Goal: Communication & Community: Answer question/provide support

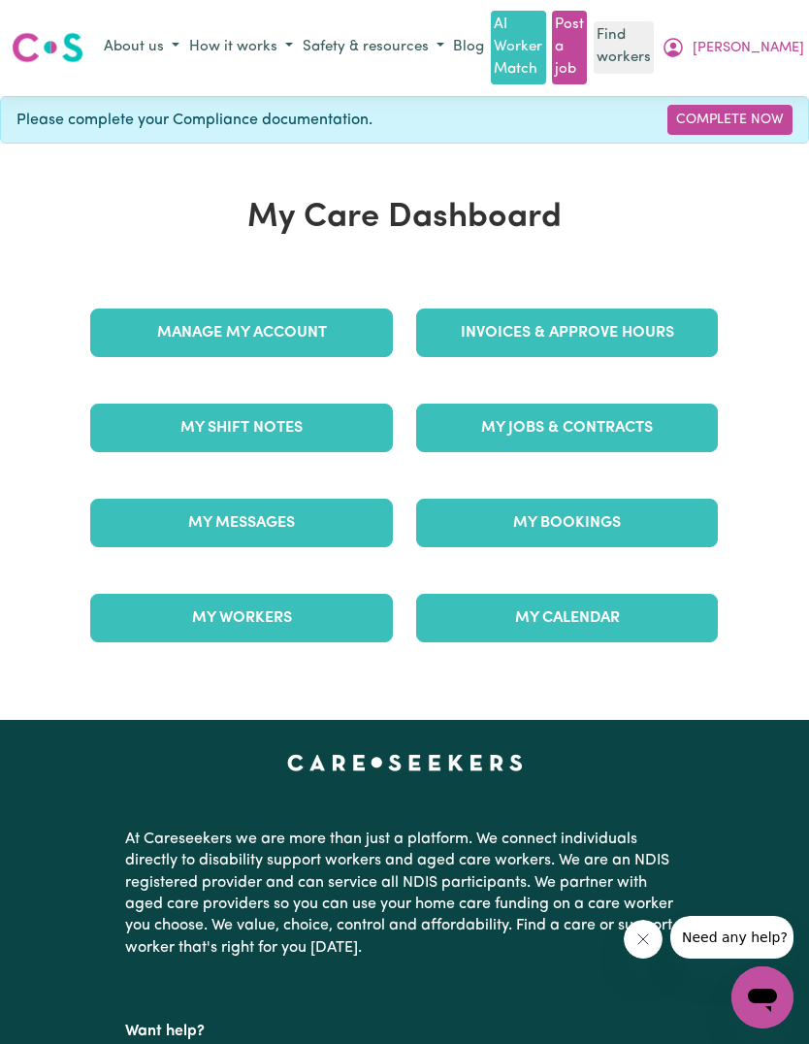
click at [301, 498] on link "My Messages" at bounding box center [241, 522] width 303 height 48
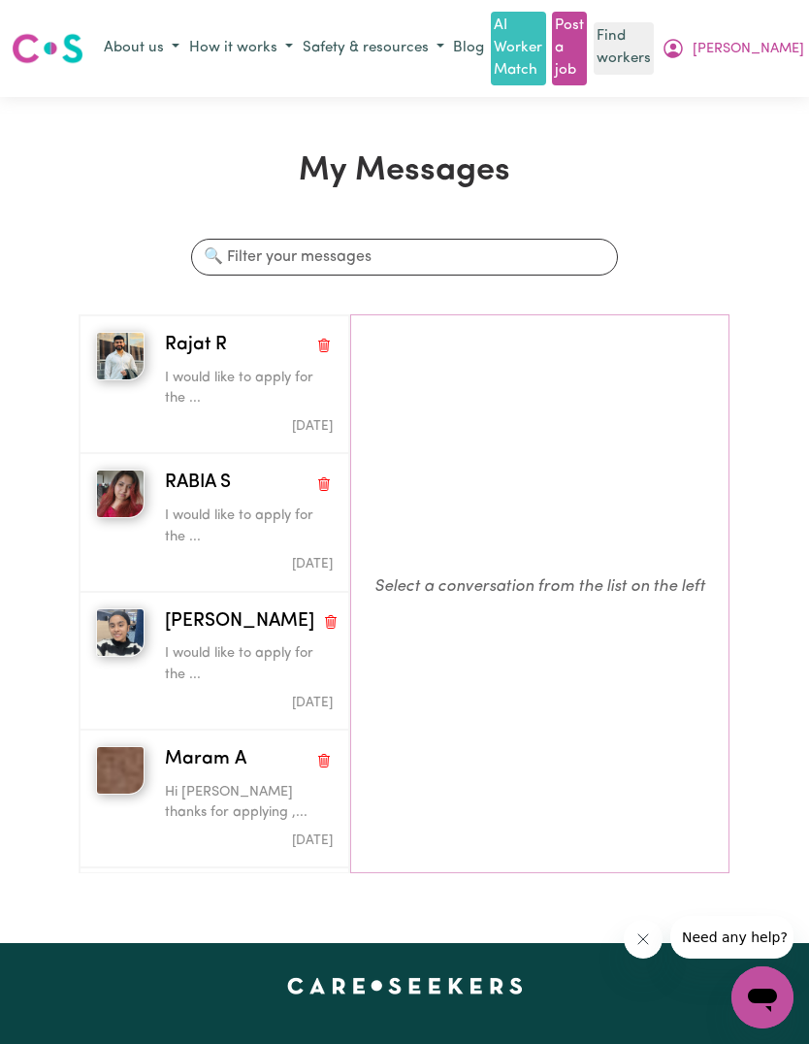
click at [98, 369] on div "button" at bounding box center [125, 384] width 59 height 105
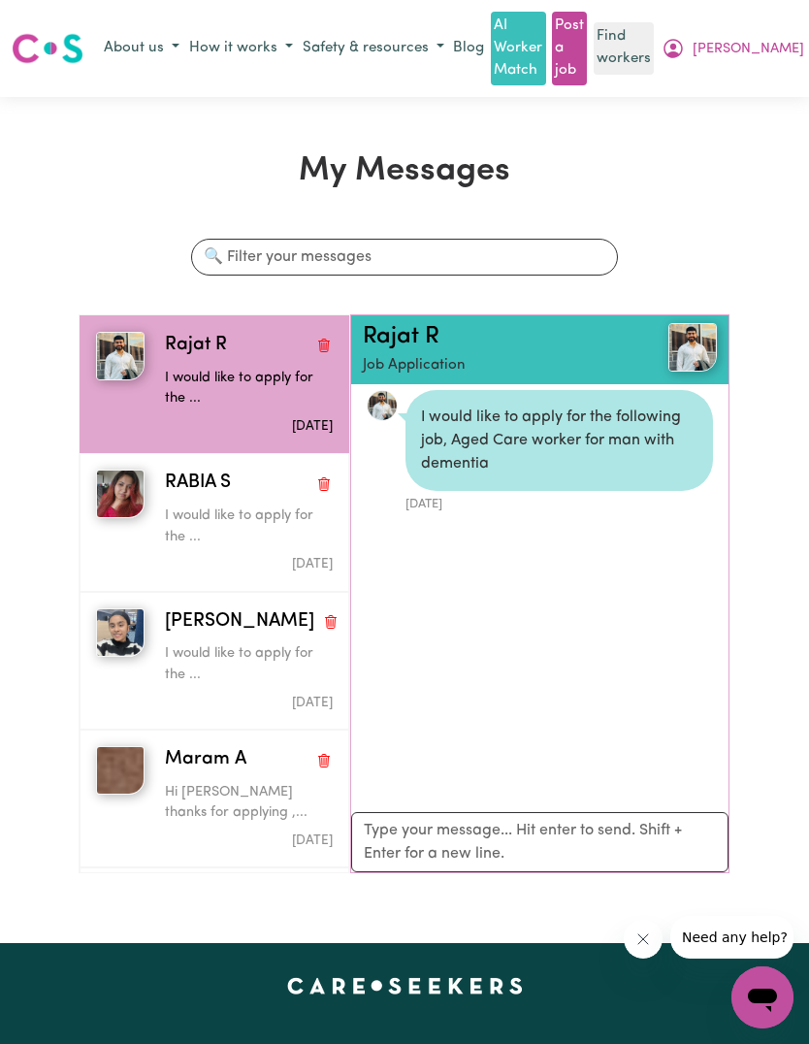
click at [407, 325] on link "Rajat R" at bounding box center [401, 336] width 77 height 23
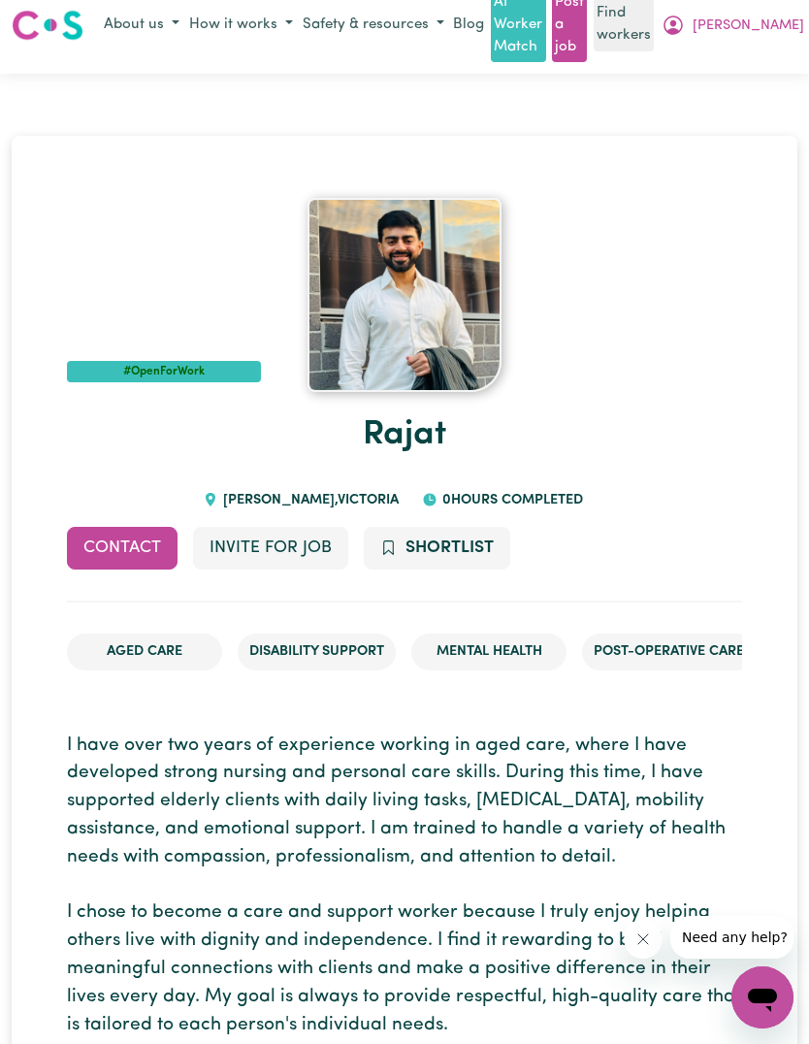
scroll to position [24, 0]
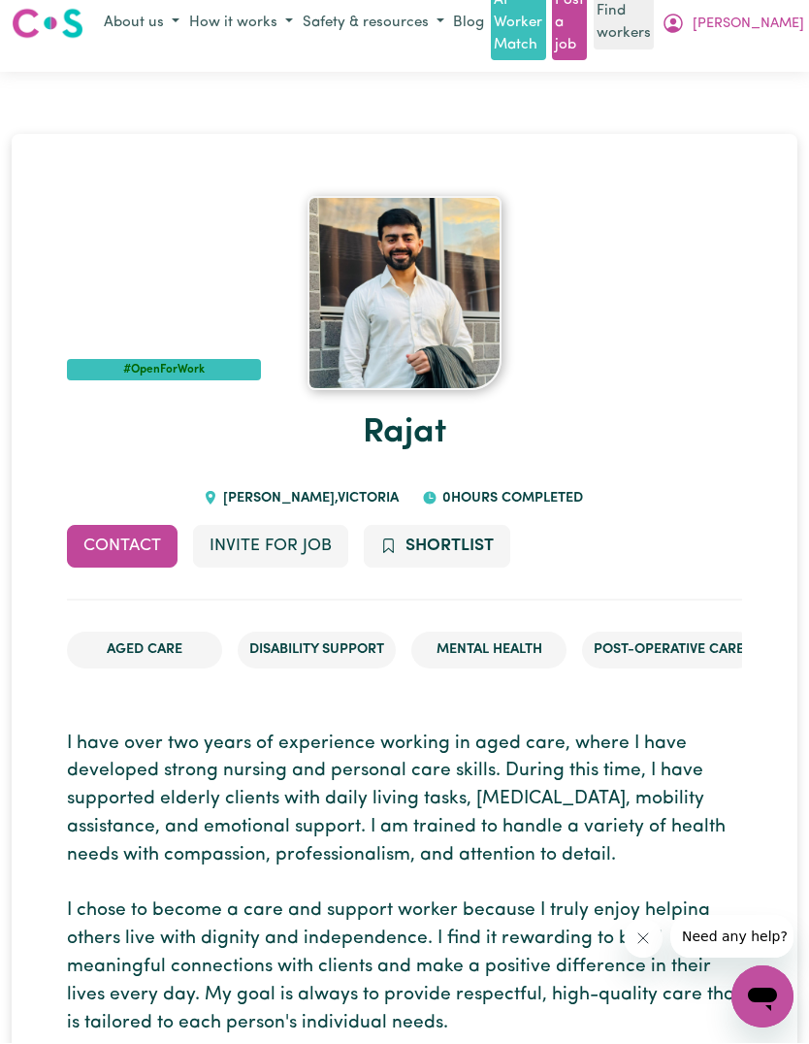
click at [305, 526] on button "Invite for Job" at bounding box center [270, 547] width 155 height 43
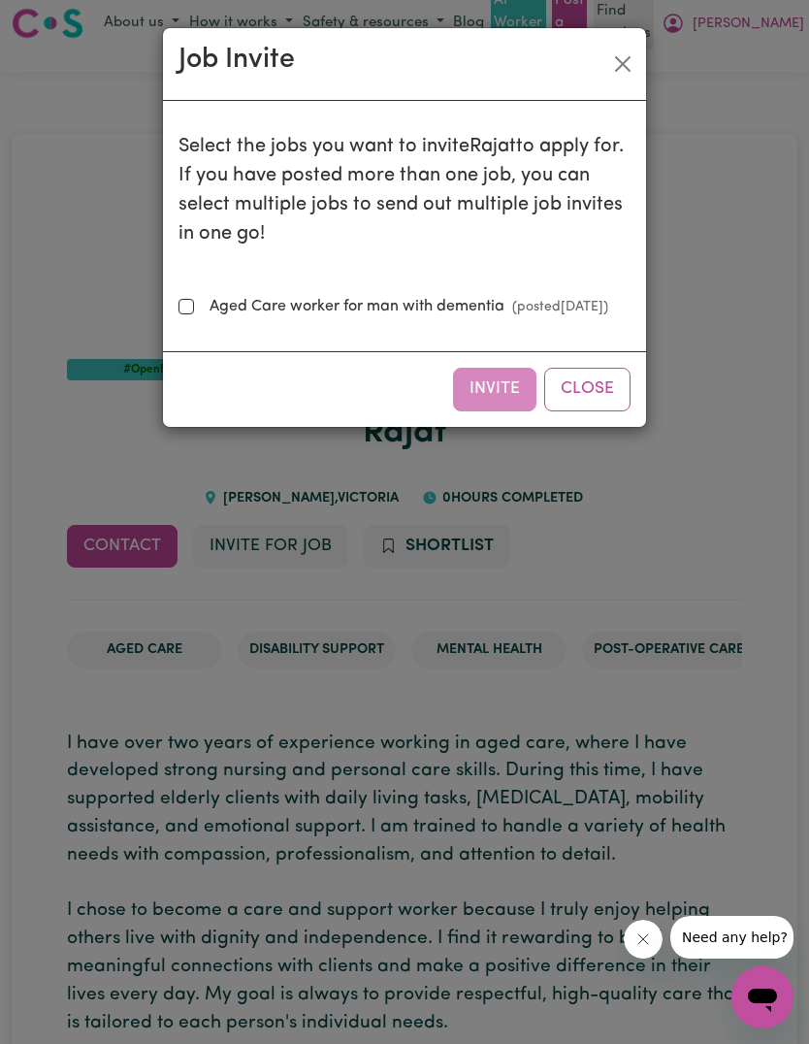
click at [610, 403] on button "Close" at bounding box center [587, 389] width 86 height 43
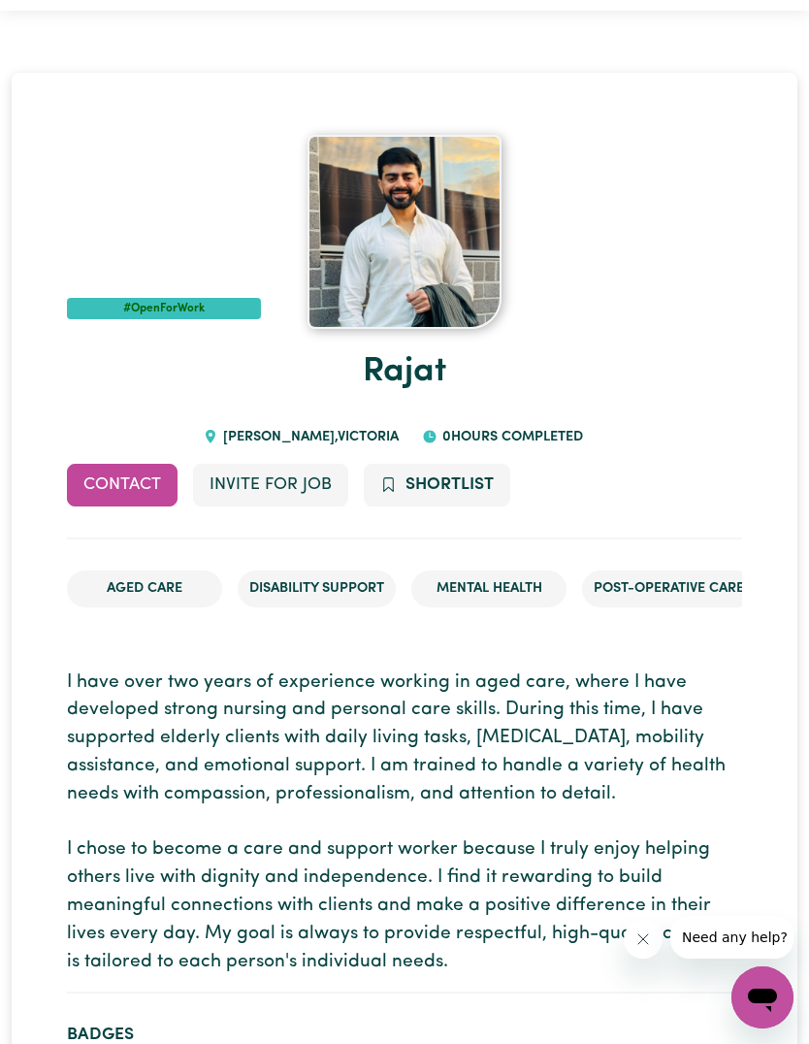
scroll to position [0, 0]
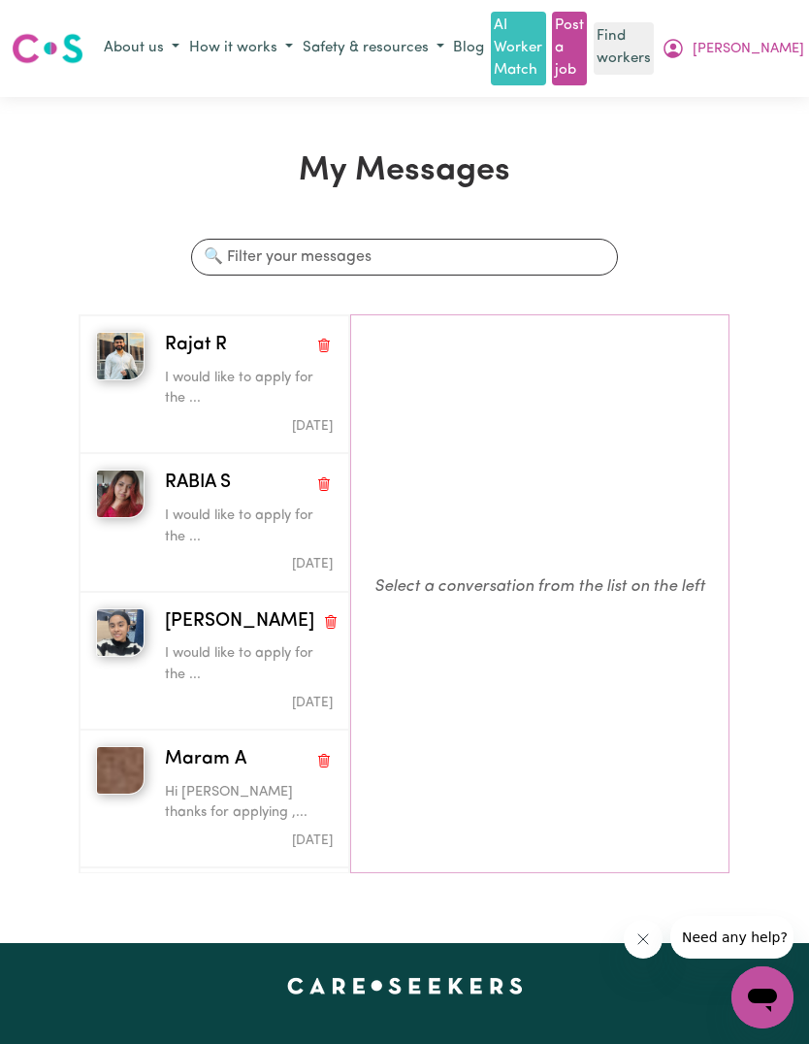
click at [102, 338] on img "button" at bounding box center [120, 356] width 48 height 48
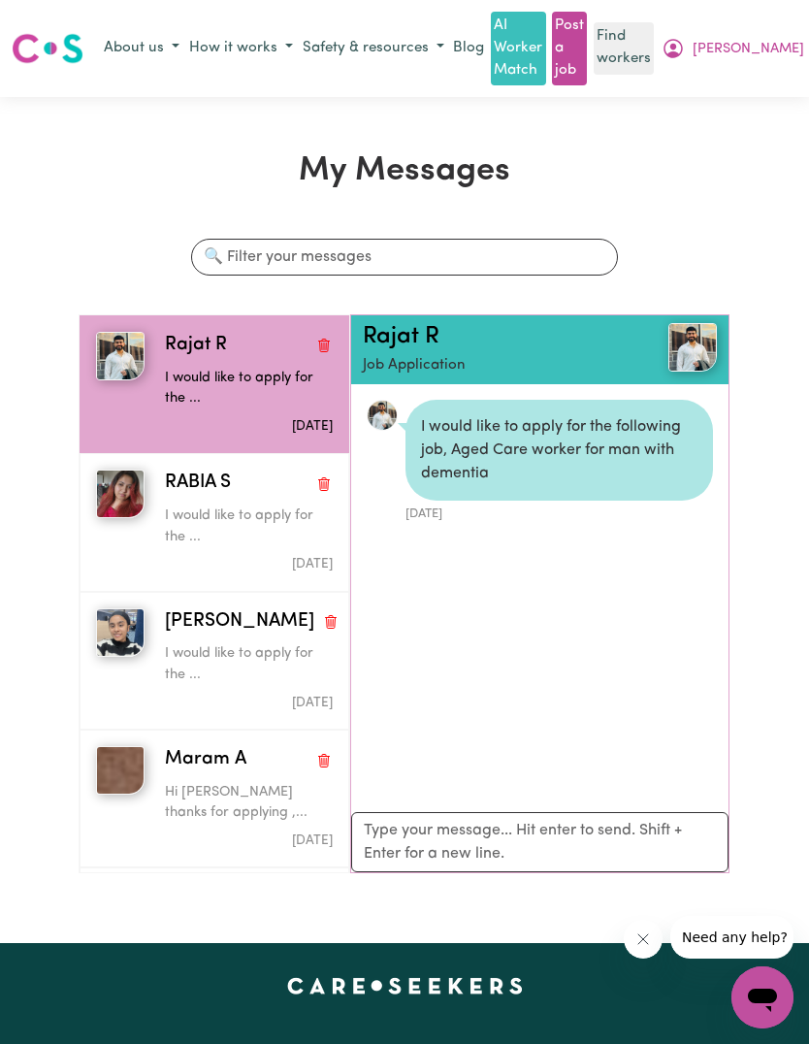
scroll to position [10, 0]
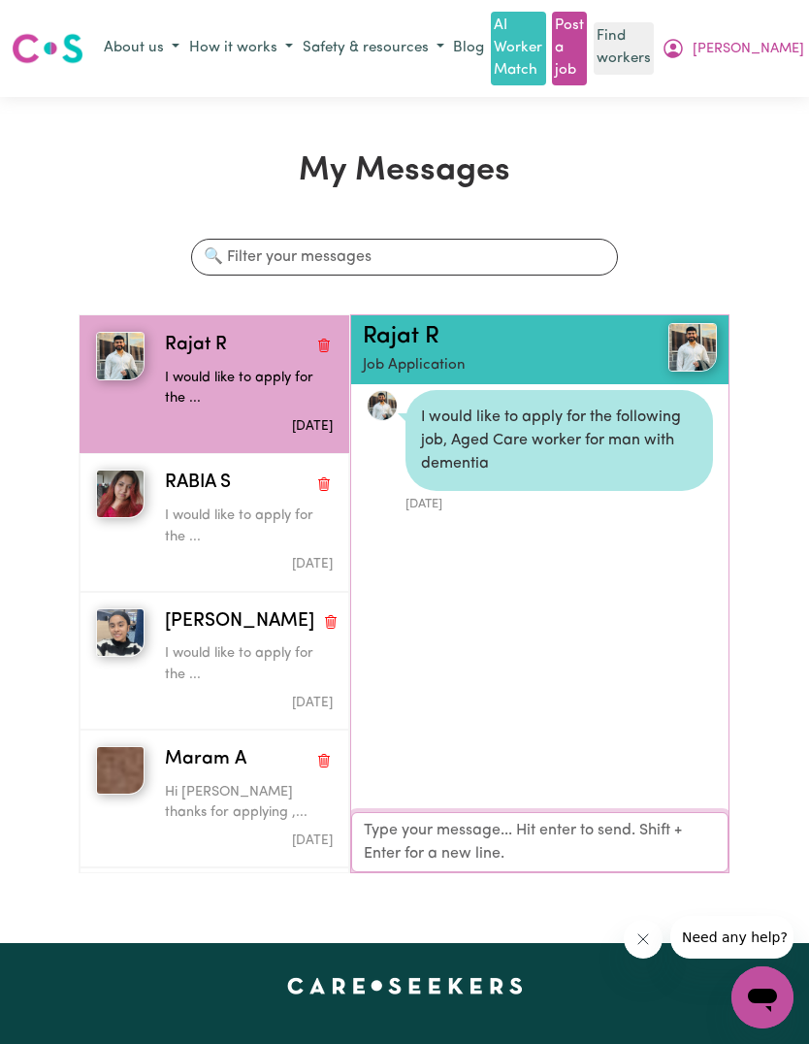
click at [554, 822] on textarea "Your reply" at bounding box center [539, 842] width 377 height 60
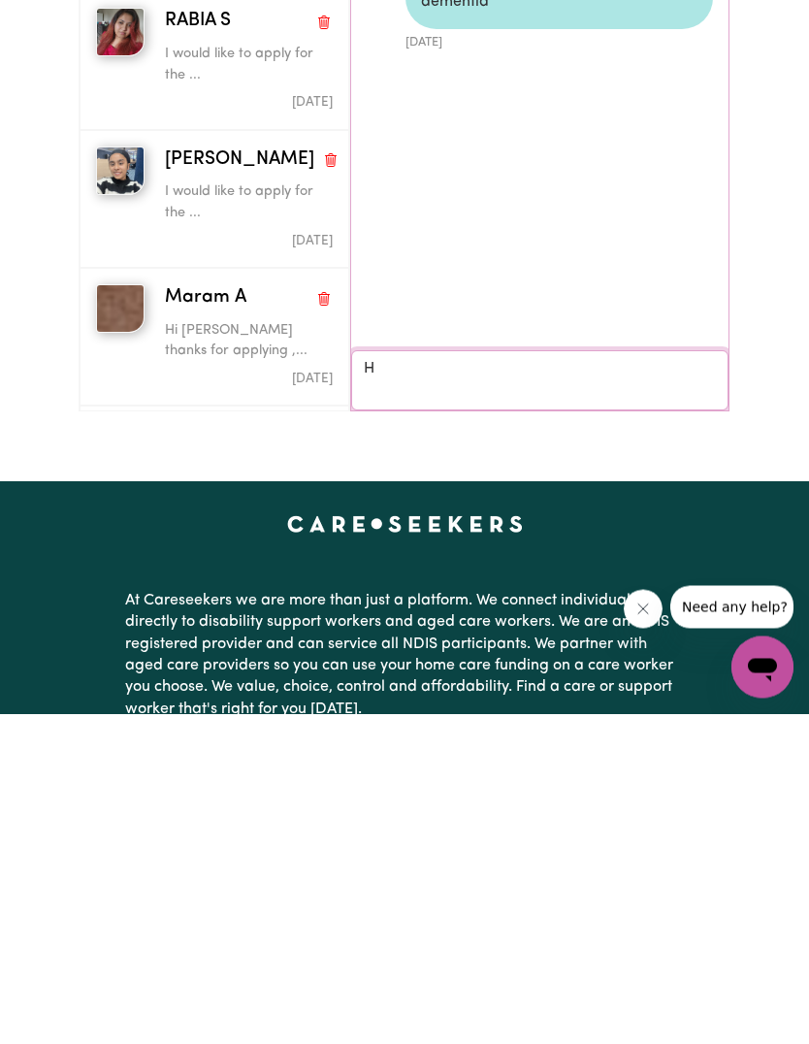
scroll to position [8, 0]
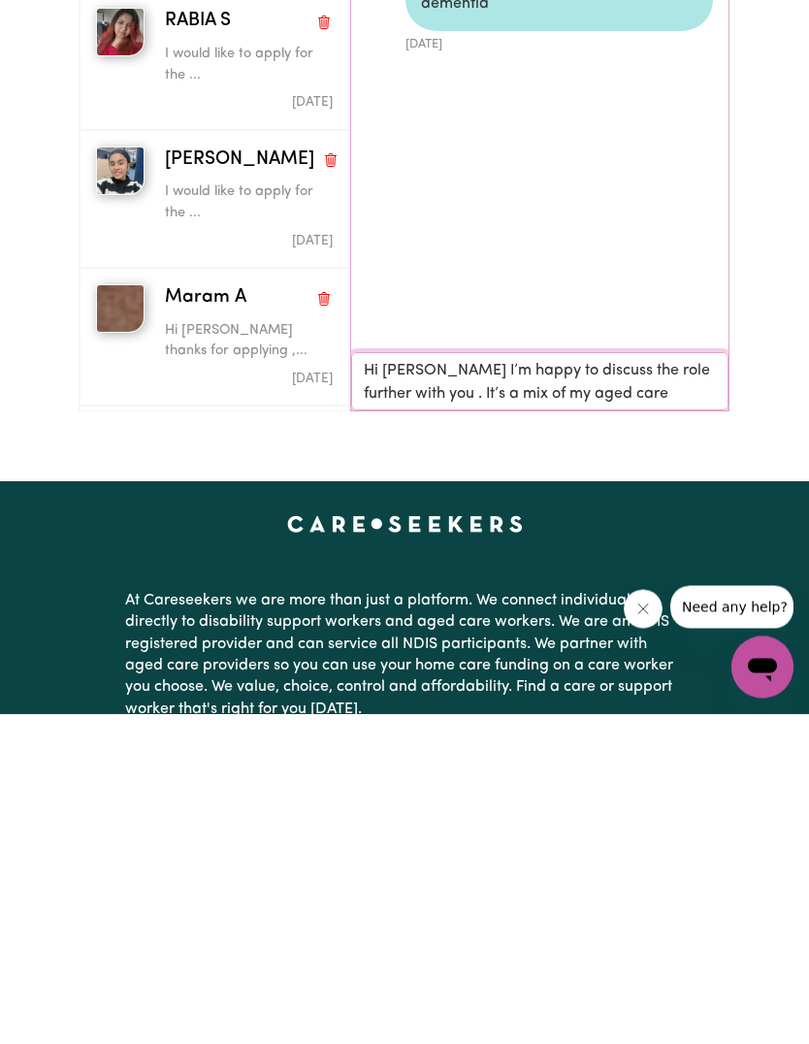
click at [651, 683] on textarea "Hi [PERSON_NAME] I’m happy to discuss the role further with you . It’s a mix of…" at bounding box center [539, 712] width 377 height 58
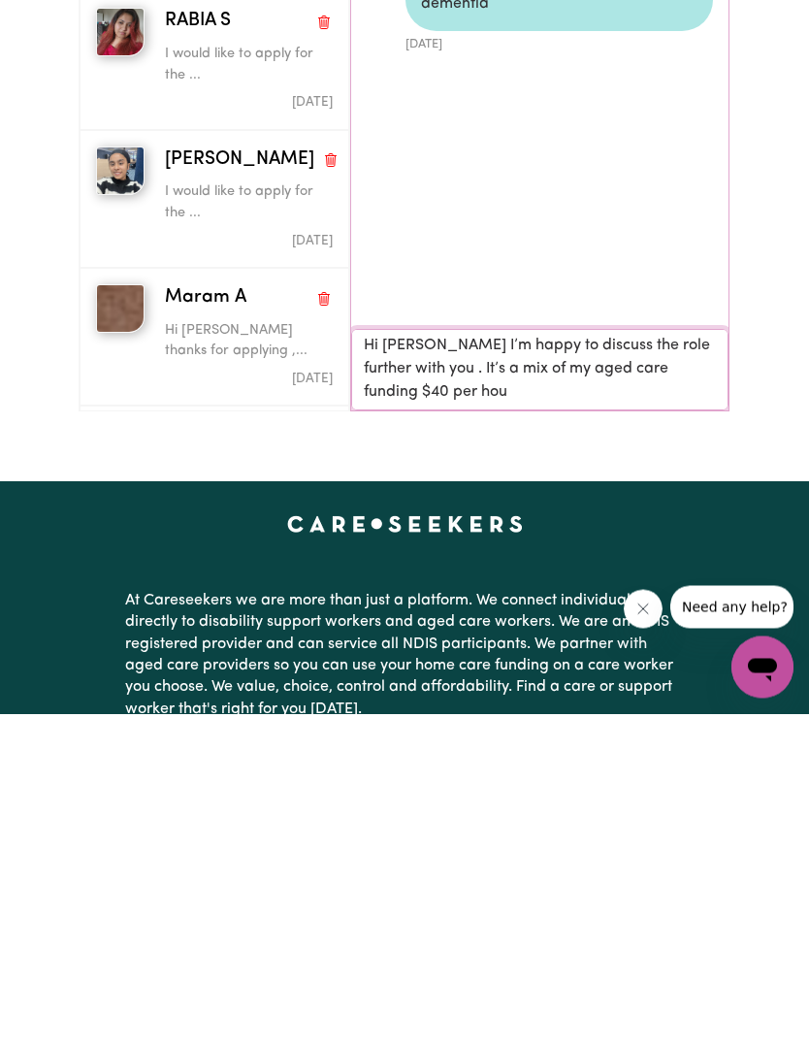
scroll to position [2, 0]
click at [713, 659] on textarea "Hi [PERSON_NAME] I’m happy to discuss the role further with you . It’s a mix of…" at bounding box center [539, 699] width 377 height 81
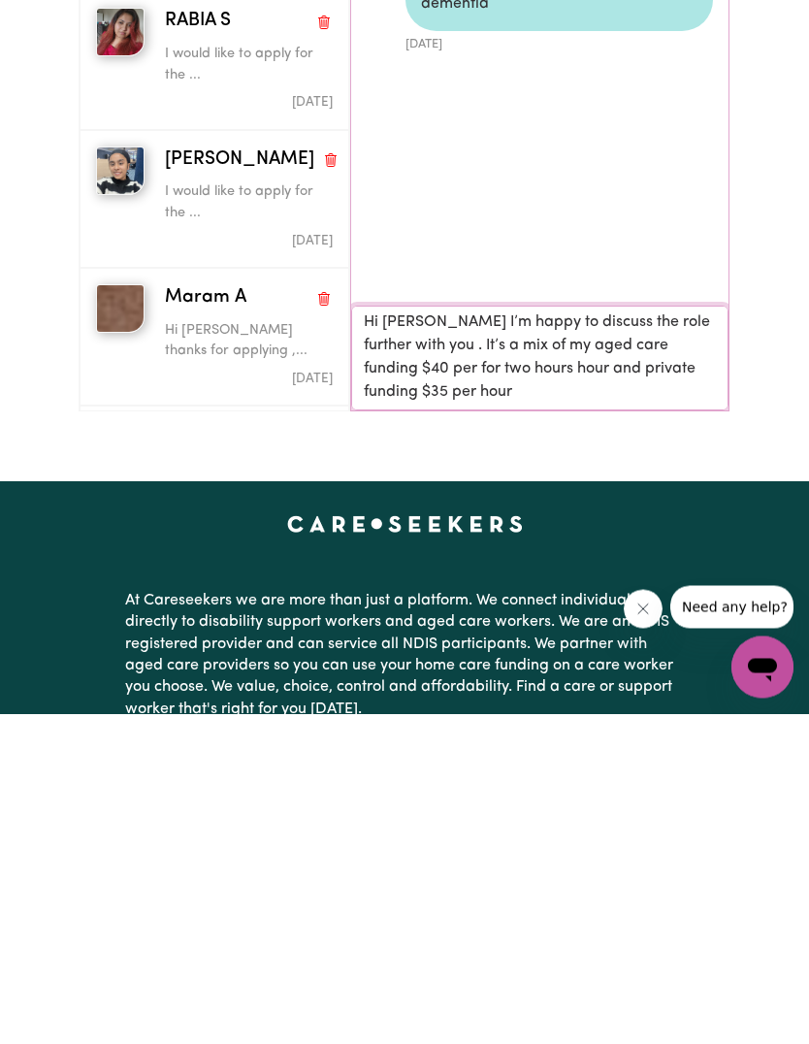
click at [498, 636] on textarea "Hi [PERSON_NAME] I’m happy to discuss the role further with you . It’s a mix of…" at bounding box center [539, 688] width 377 height 105
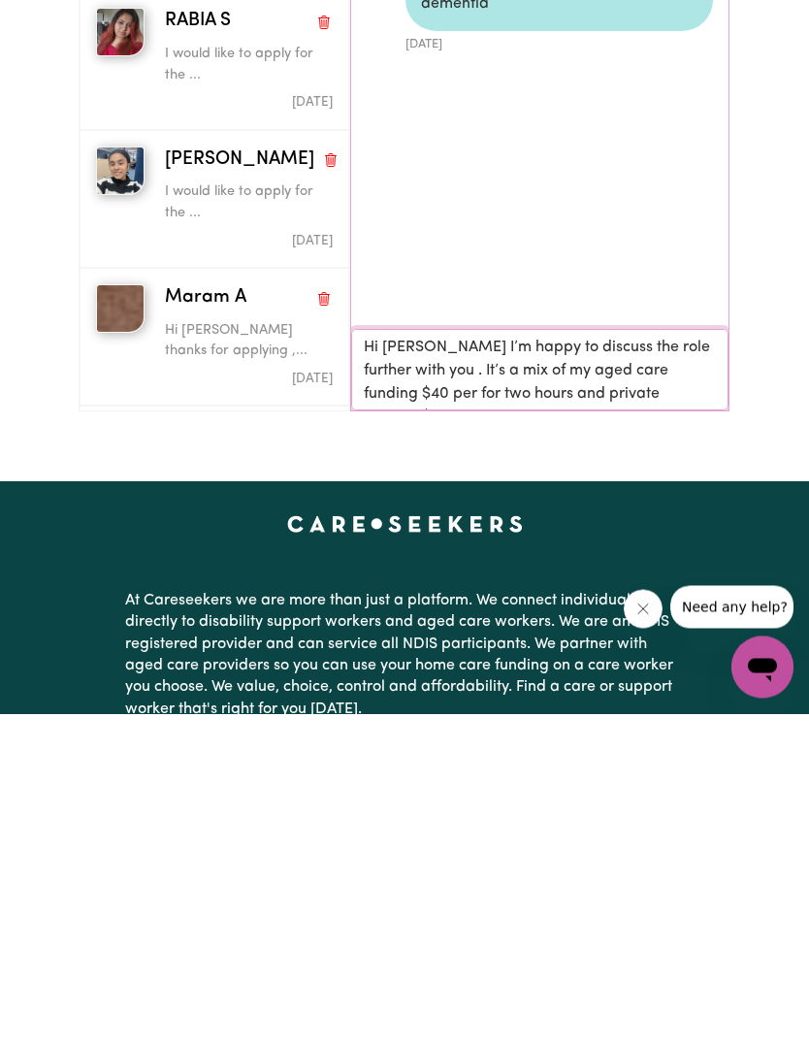
click at [712, 659] on textarea "Hi [PERSON_NAME] I’m happy to discuss the role further with you . It’s a mix of…" at bounding box center [539, 699] width 377 height 81
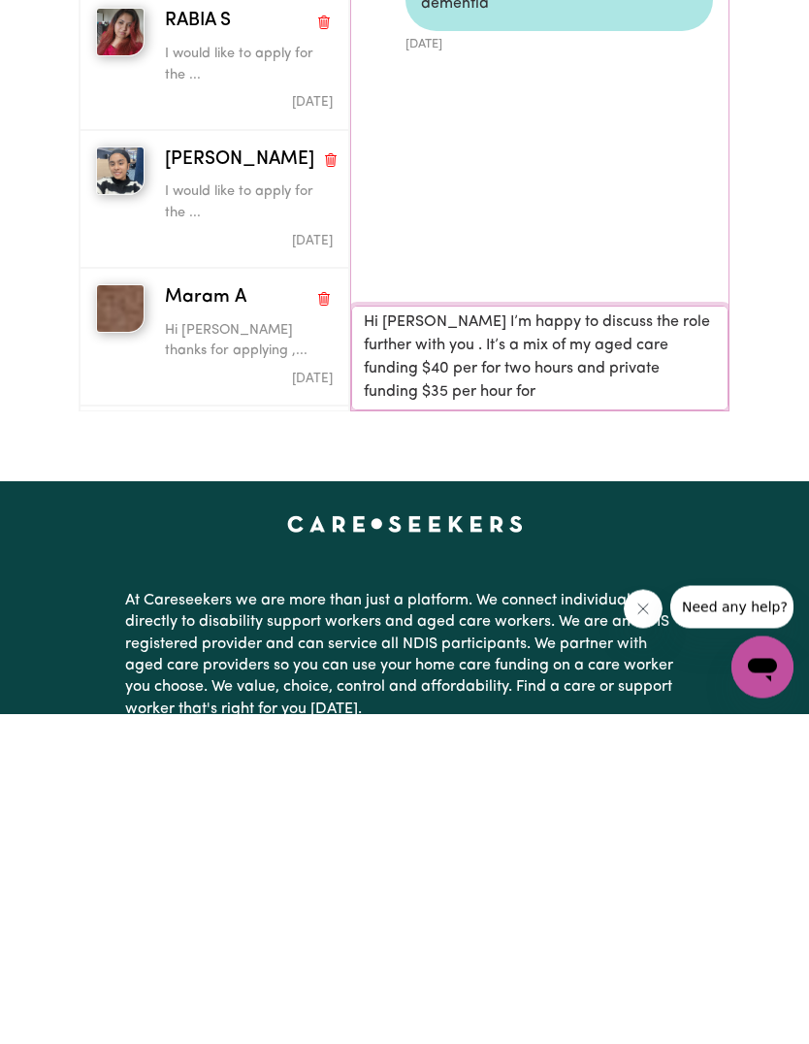
scroll to position [2, 0]
click at [383, 636] on textarea "Hi [PERSON_NAME] I’m happy to discuss the role further with you . It’s a mix of…" at bounding box center [539, 688] width 377 height 105
click at [396, 636] on textarea "Hi [PERSON_NAME] I’m happy to discuss the role further with you . It’s a mix of…" at bounding box center [539, 688] width 377 height 105
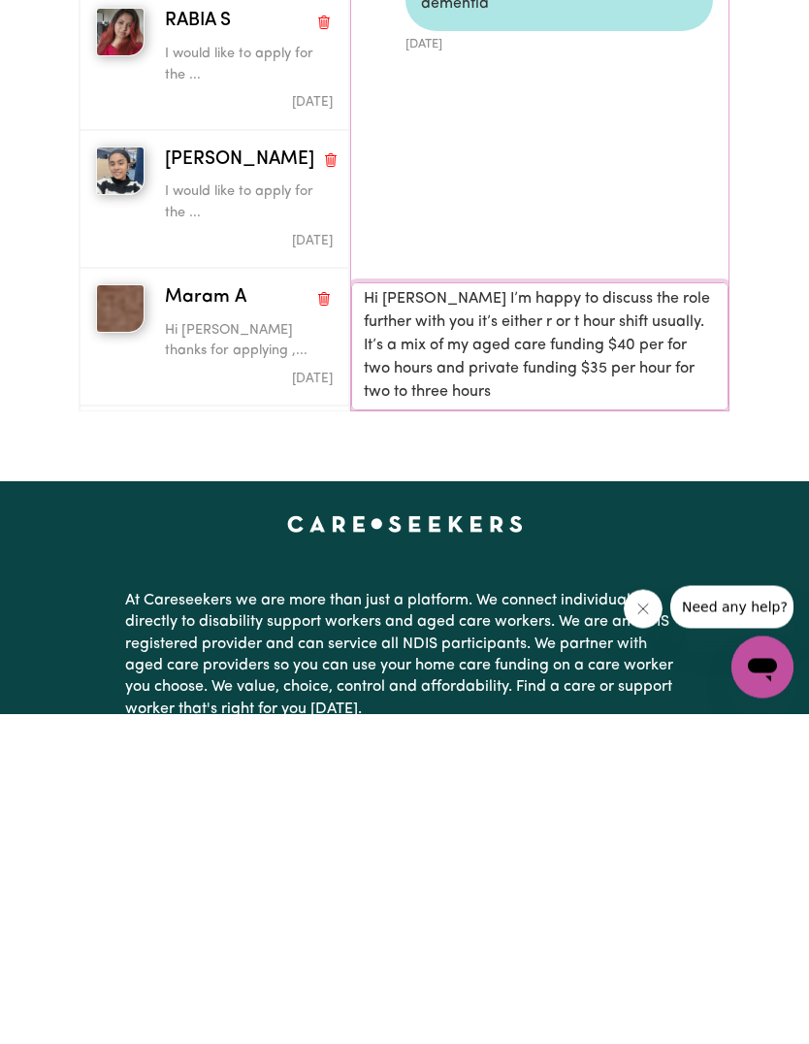
type textarea "Hi [PERSON_NAME] I’m happy to discuss the role further with you it’s either r o…"
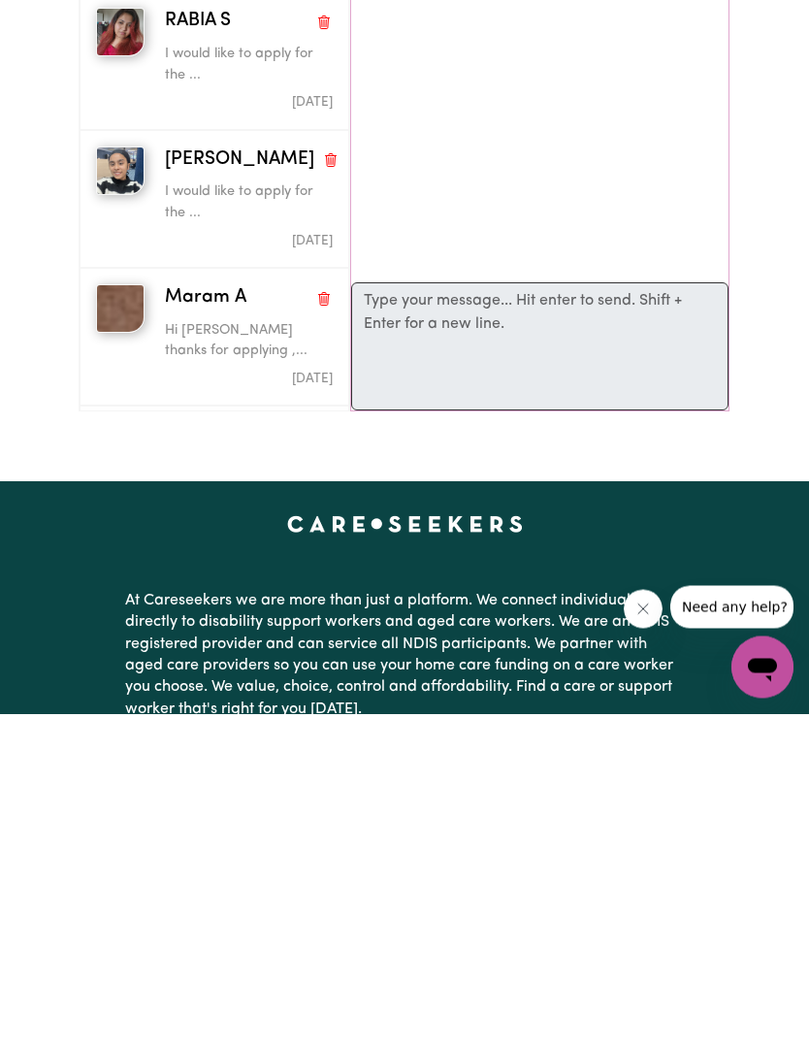
scroll to position [462, 0]
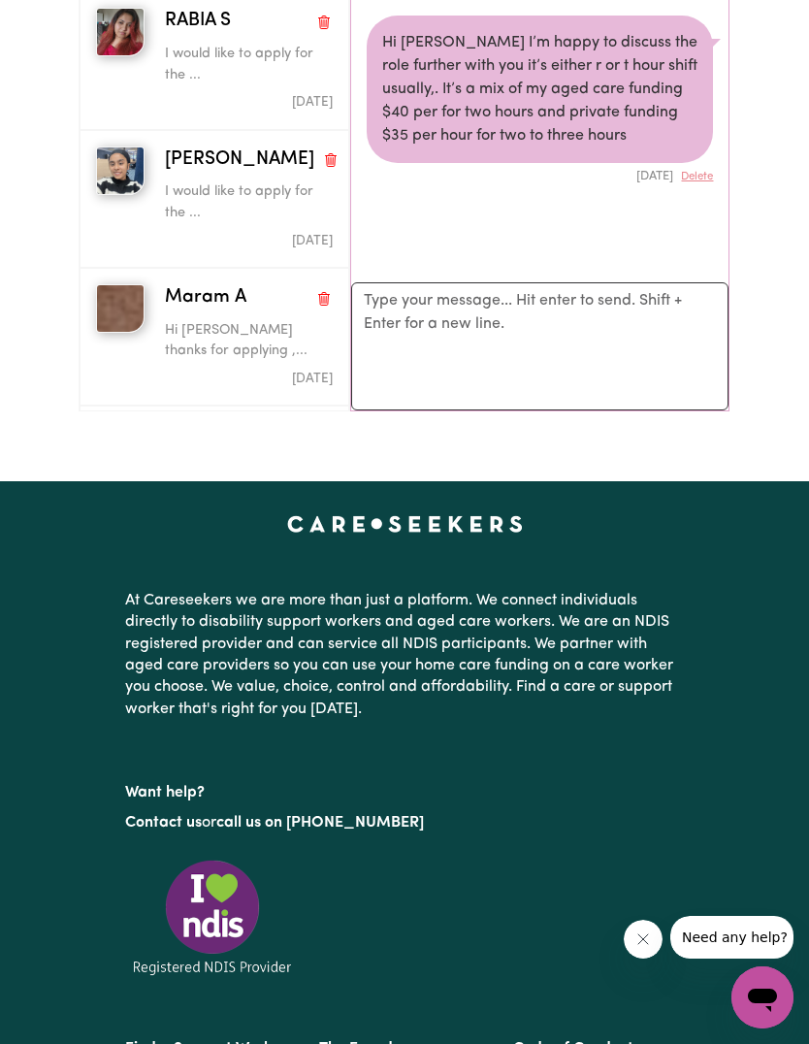
click at [649, 163] on div "[DATE] Delete" at bounding box center [540, 174] width 346 height 22
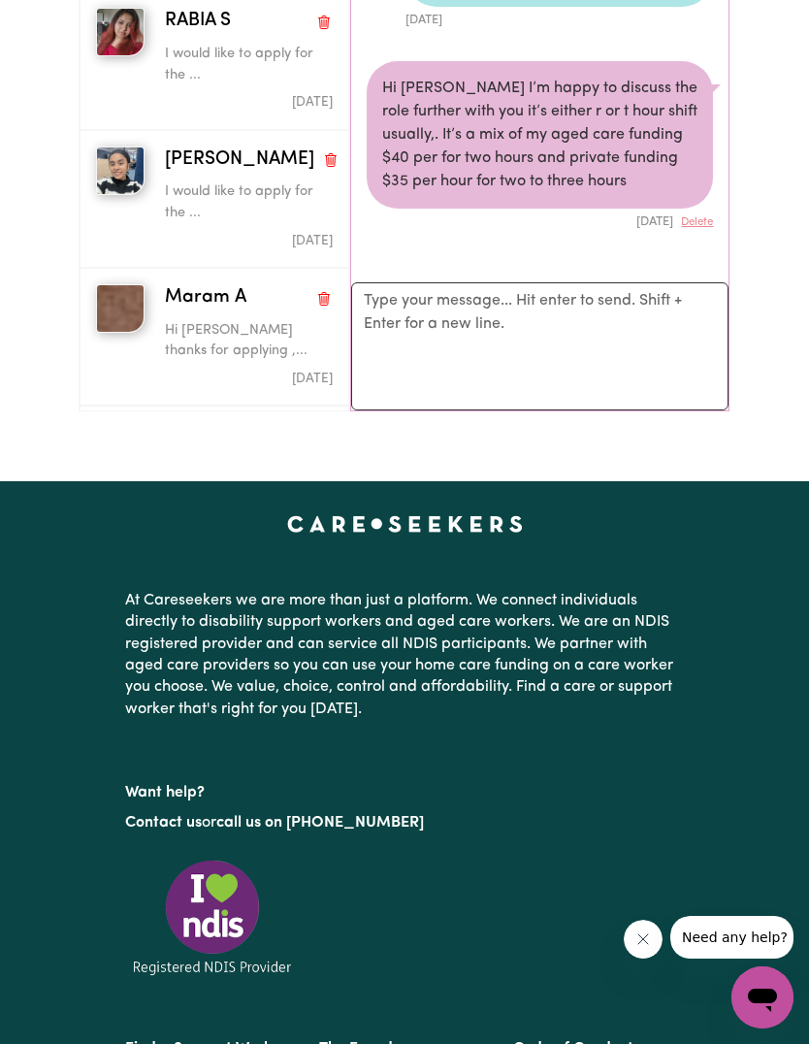
scroll to position [24, 0]
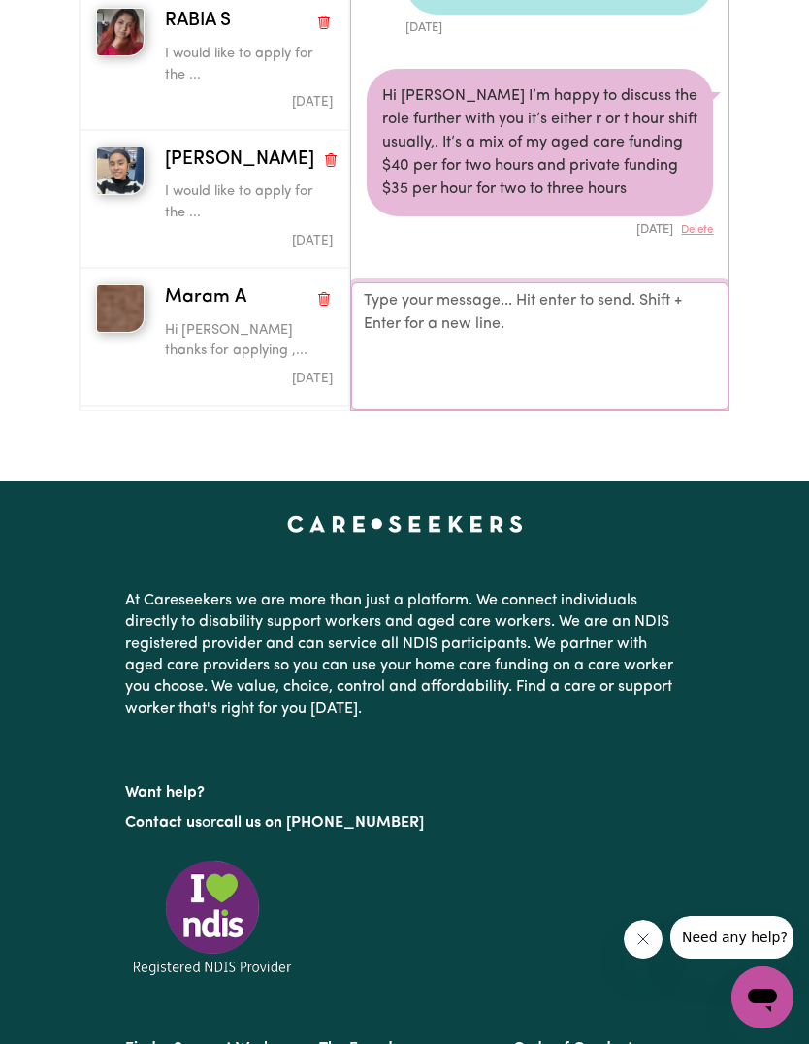
click at [662, 311] on textarea "Your reply" at bounding box center [539, 346] width 377 height 128
click at [652, 303] on textarea "Your reply" at bounding box center [539, 346] width 377 height 128
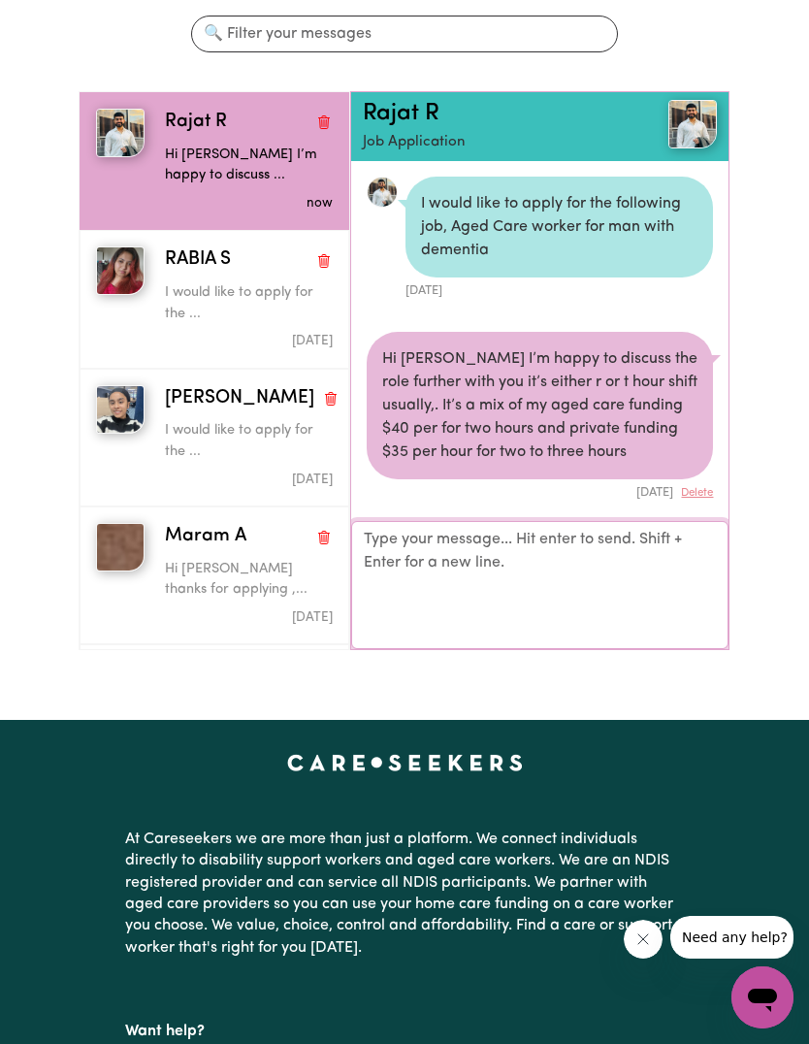
scroll to position [222, 0]
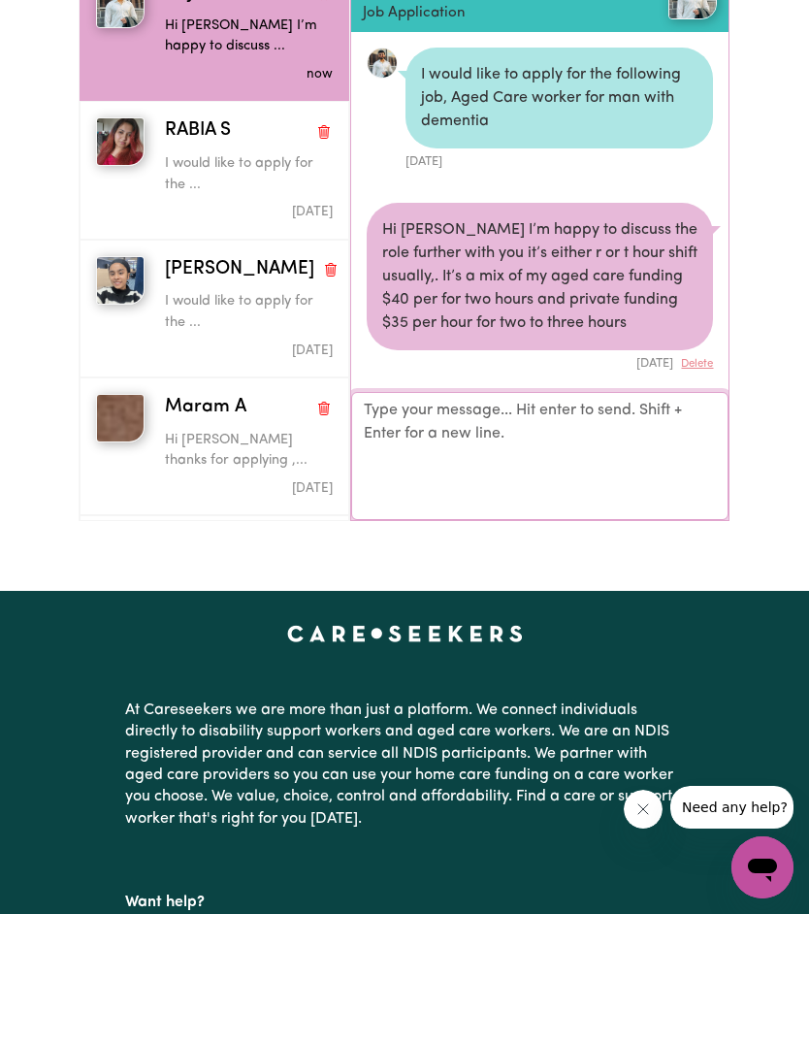
click at [643, 522] on textarea "Your reply" at bounding box center [539, 586] width 377 height 128
click at [608, 522] on textarea "Your reply" at bounding box center [539, 586] width 377 height 128
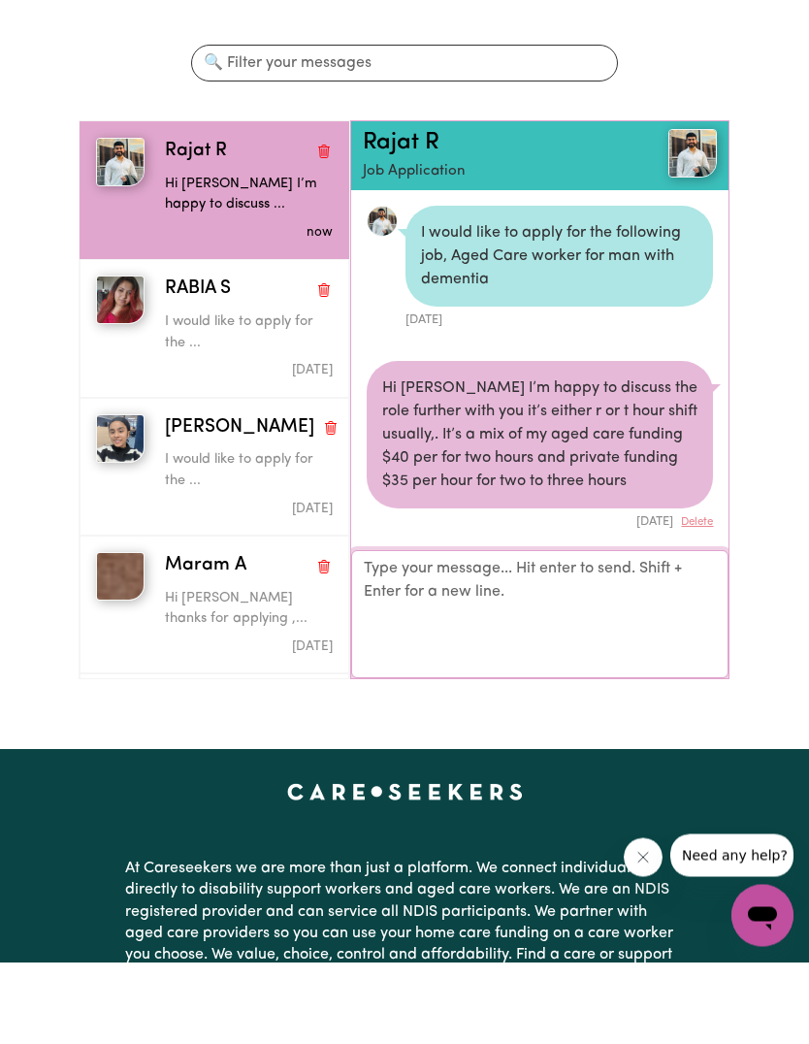
scroll to position [76, 0]
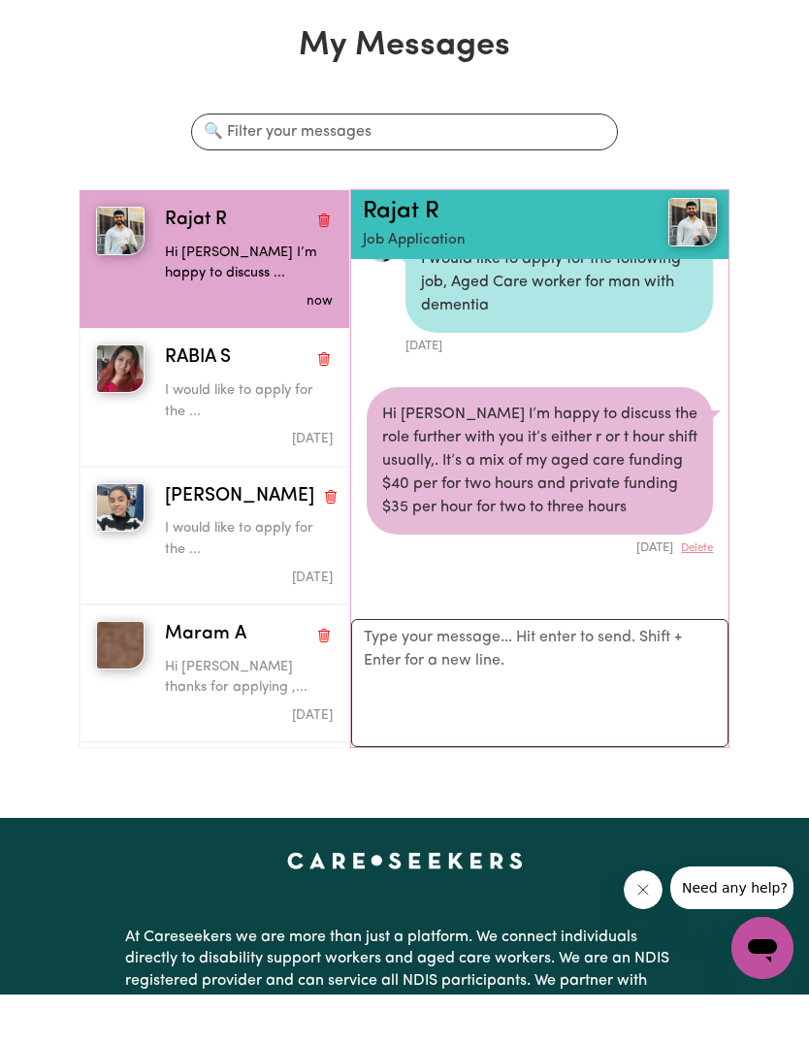
click at [124, 670] on img "button" at bounding box center [120, 694] width 48 height 48
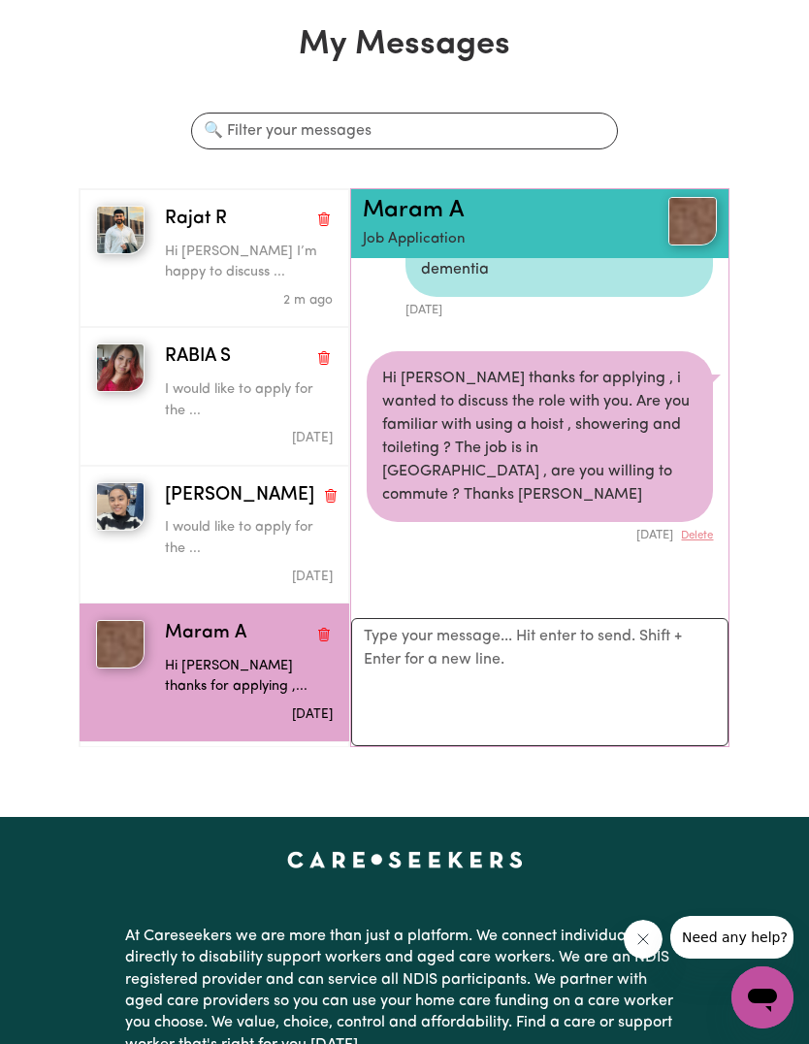
click at [114, 495] on img "button" at bounding box center [120, 506] width 48 height 48
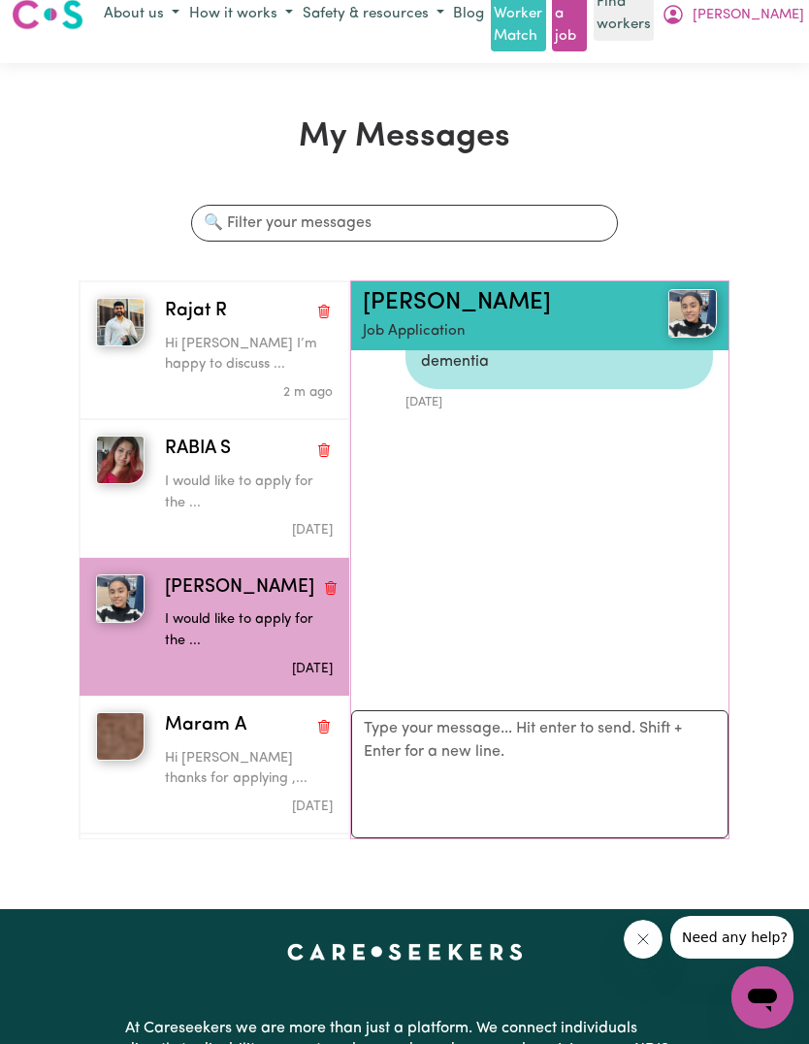
scroll to position [0, 0]
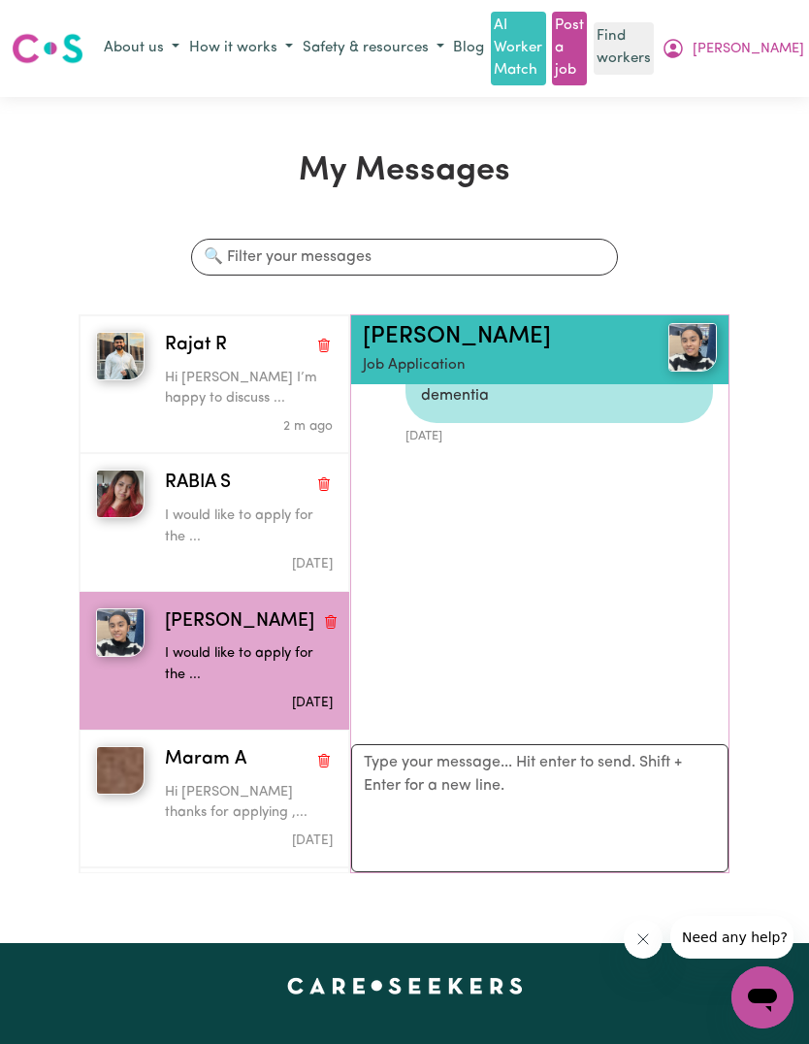
click at [436, 325] on link "[PERSON_NAME]" at bounding box center [457, 336] width 188 height 23
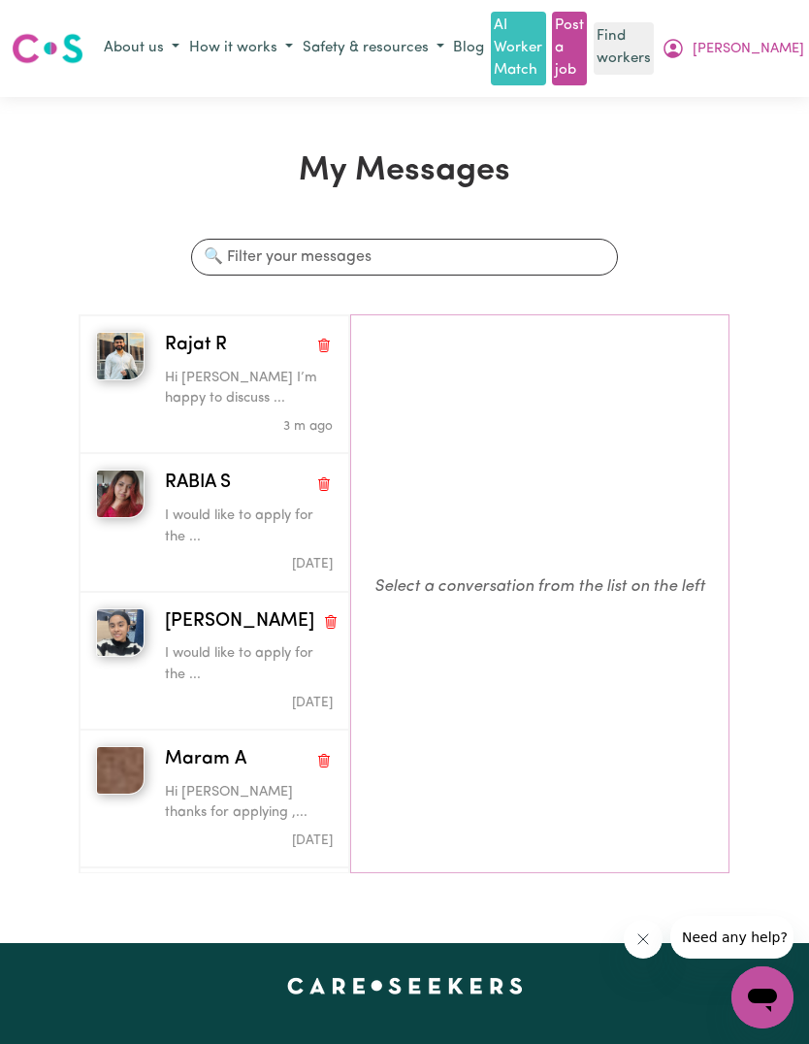
click at [107, 608] on img "button" at bounding box center [120, 632] width 48 height 48
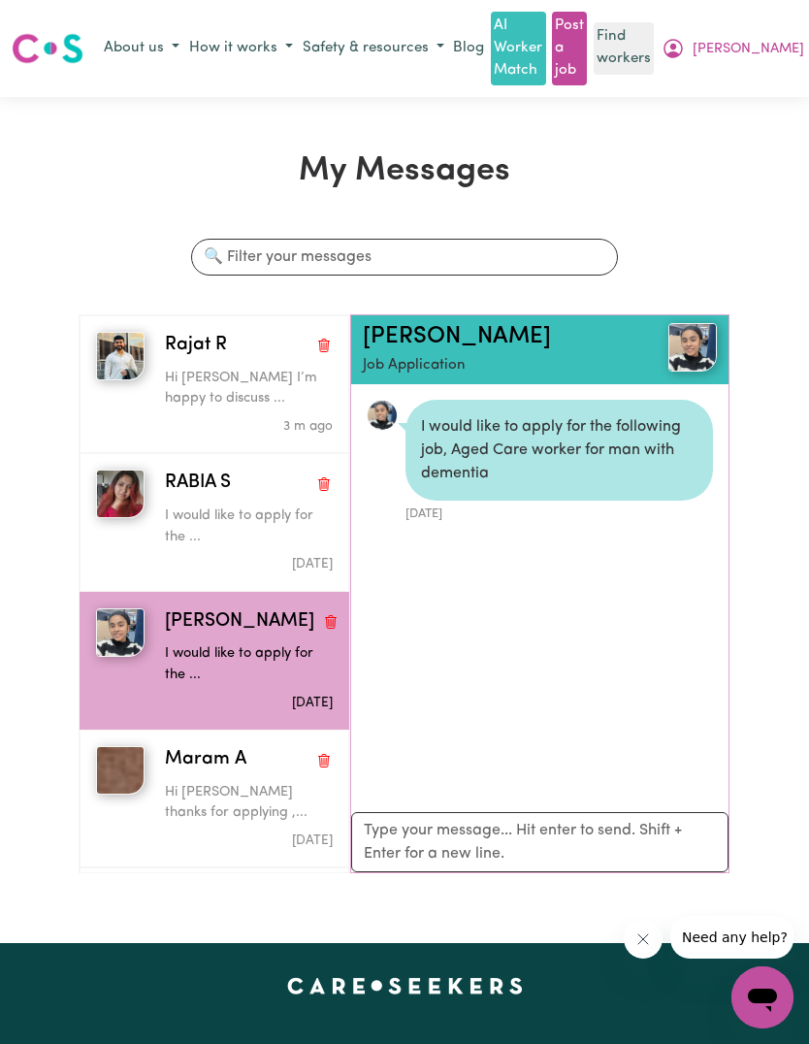
scroll to position [10, 0]
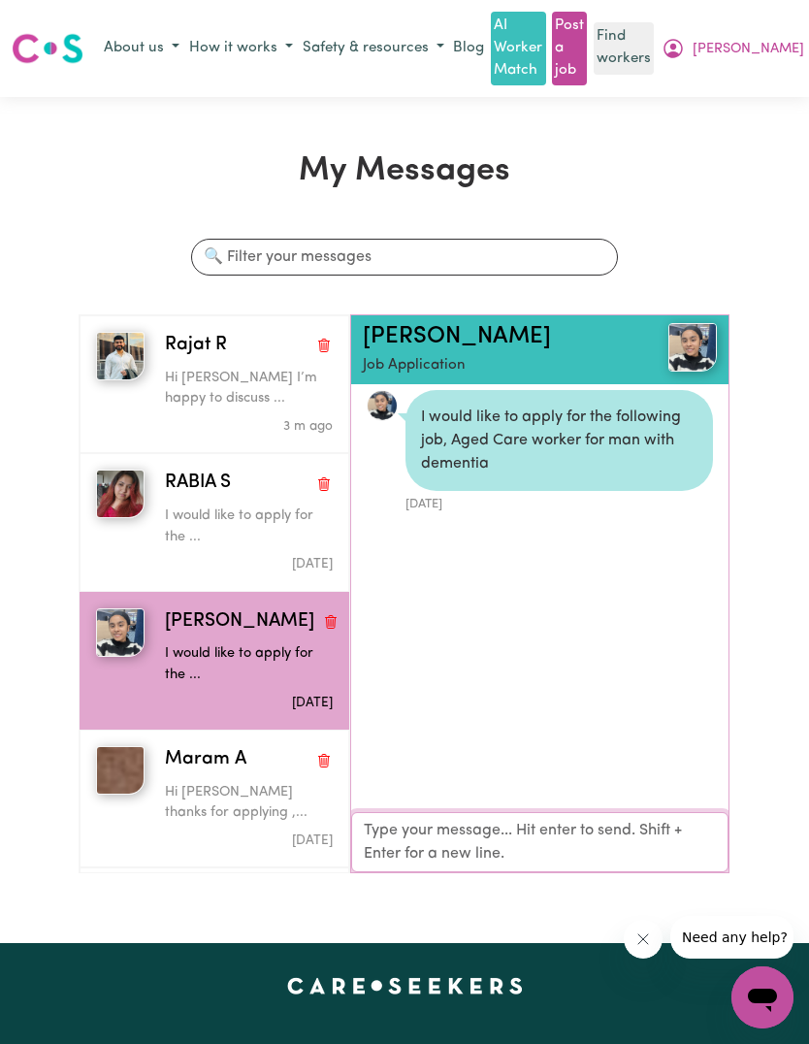
click at [516, 825] on textarea "Your reply" at bounding box center [539, 842] width 377 height 60
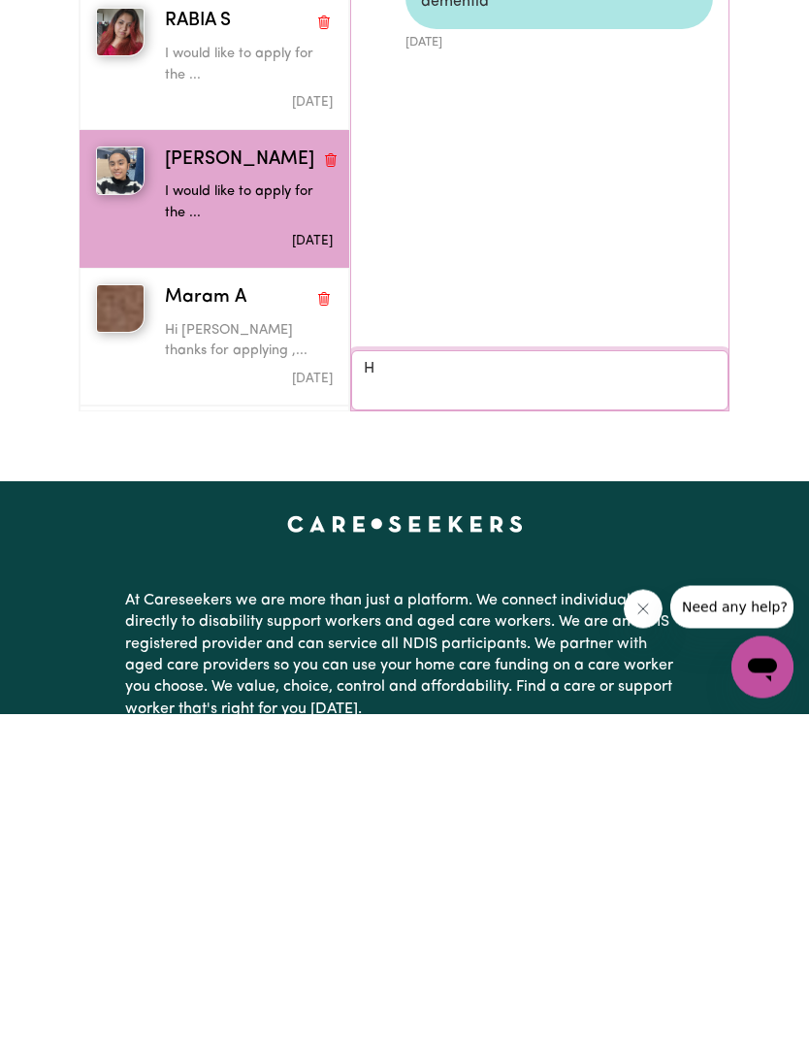
scroll to position [8, 0]
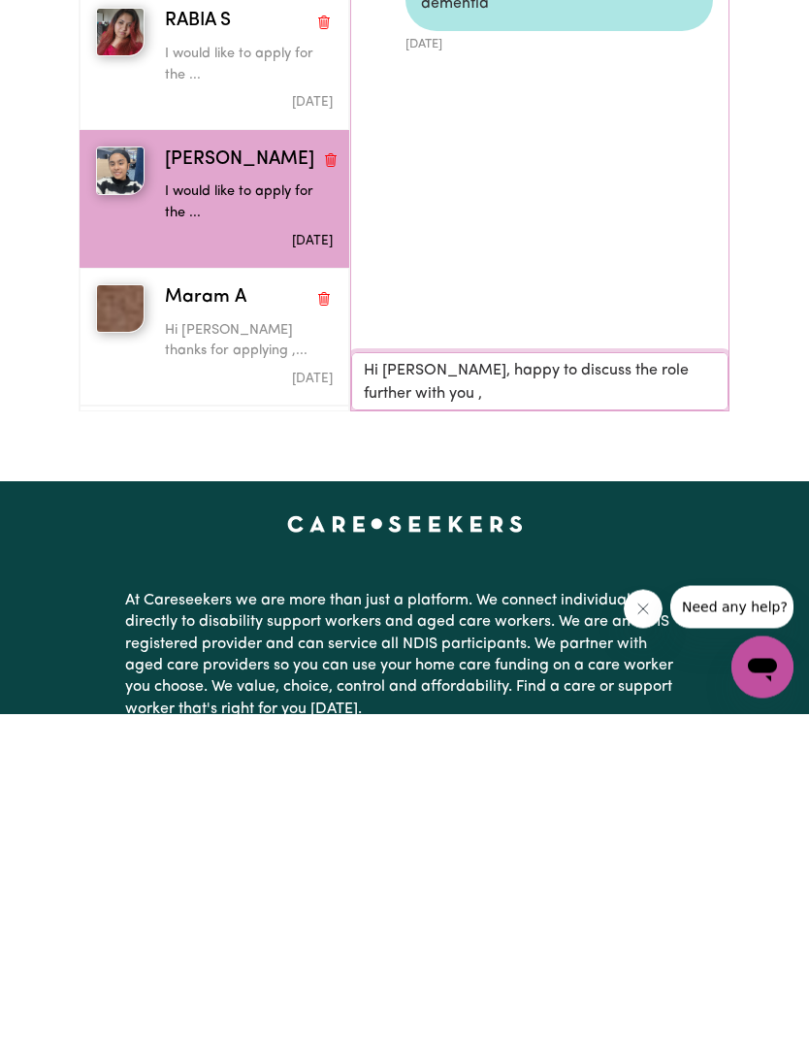
type textarea "Hi [PERSON_NAME], happy to discuss the role further with you , i"
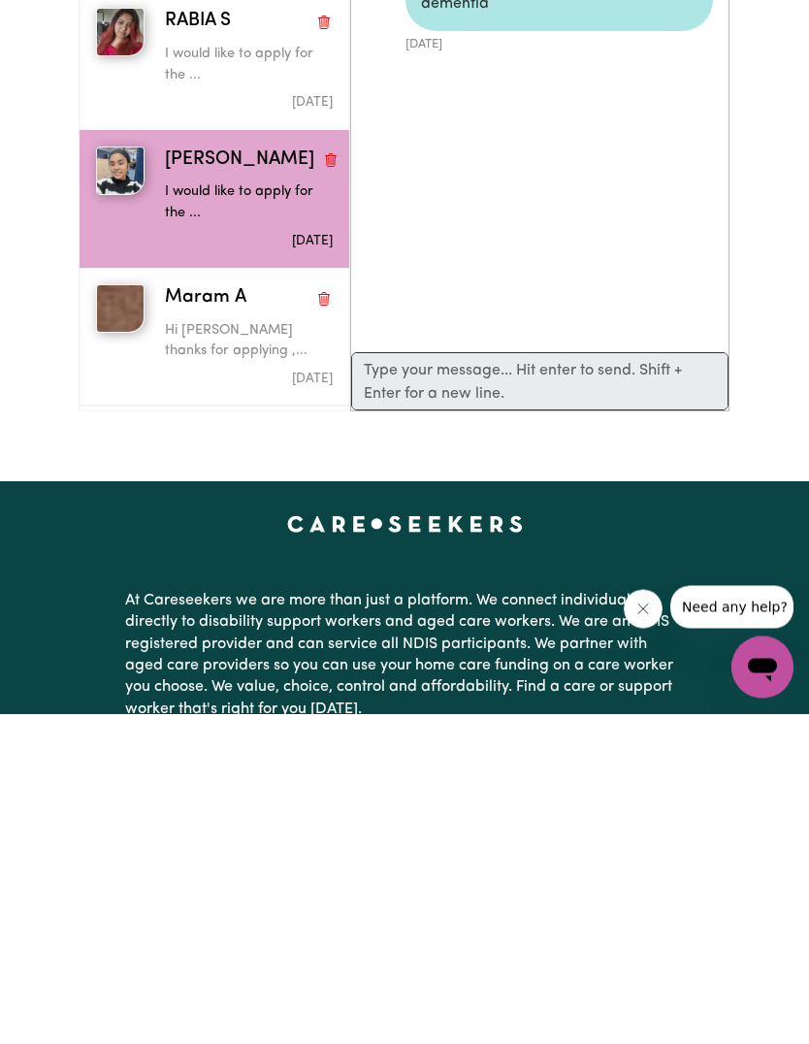
scroll to position [462, 0]
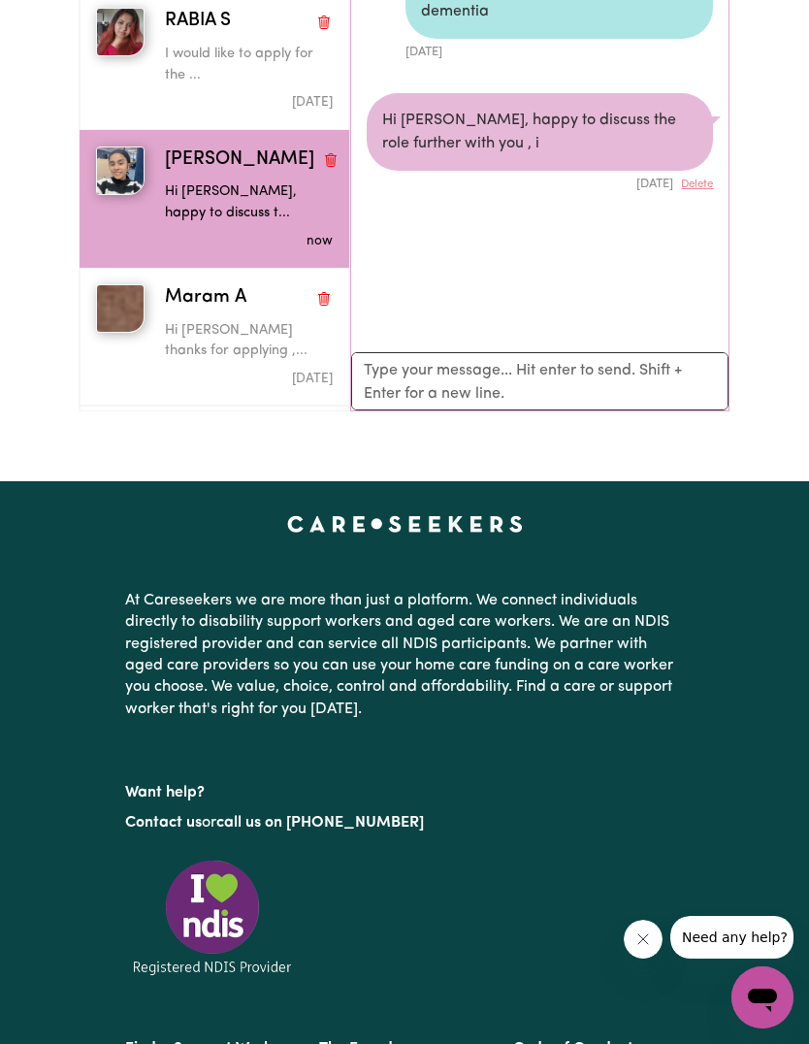
scroll to position [0, 0]
click at [606, 359] on textarea "Your reply" at bounding box center [539, 381] width 377 height 58
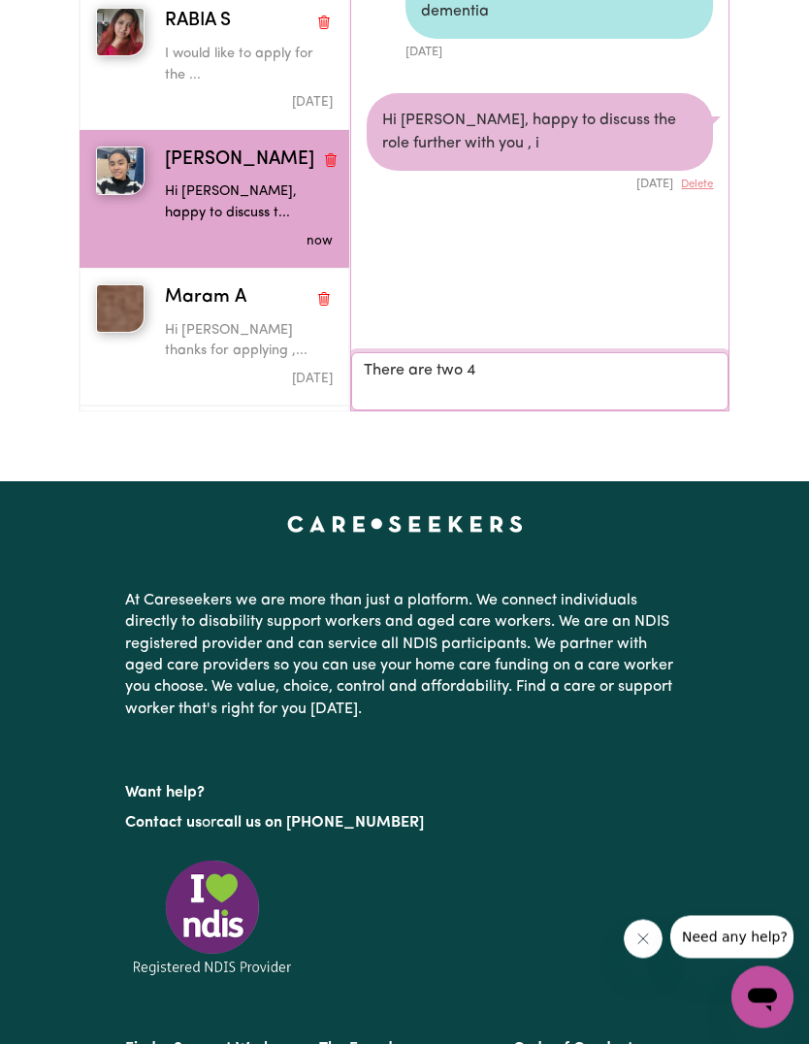
click at [610, 353] on textarea "There are two 4" at bounding box center [539, 382] width 377 height 58
click at [623, 360] on textarea "There are two 4" at bounding box center [539, 382] width 377 height 58
click at [652, 368] on textarea "There are two 4" at bounding box center [539, 382] width 377 height 58
click at [651, 368] on textarea "There are two 4" at bounding box center [539, 382] width 377 height 58
click at [608, 371] on textarea "There are two 4" at bounding box center [539, 382] width 377 height 58
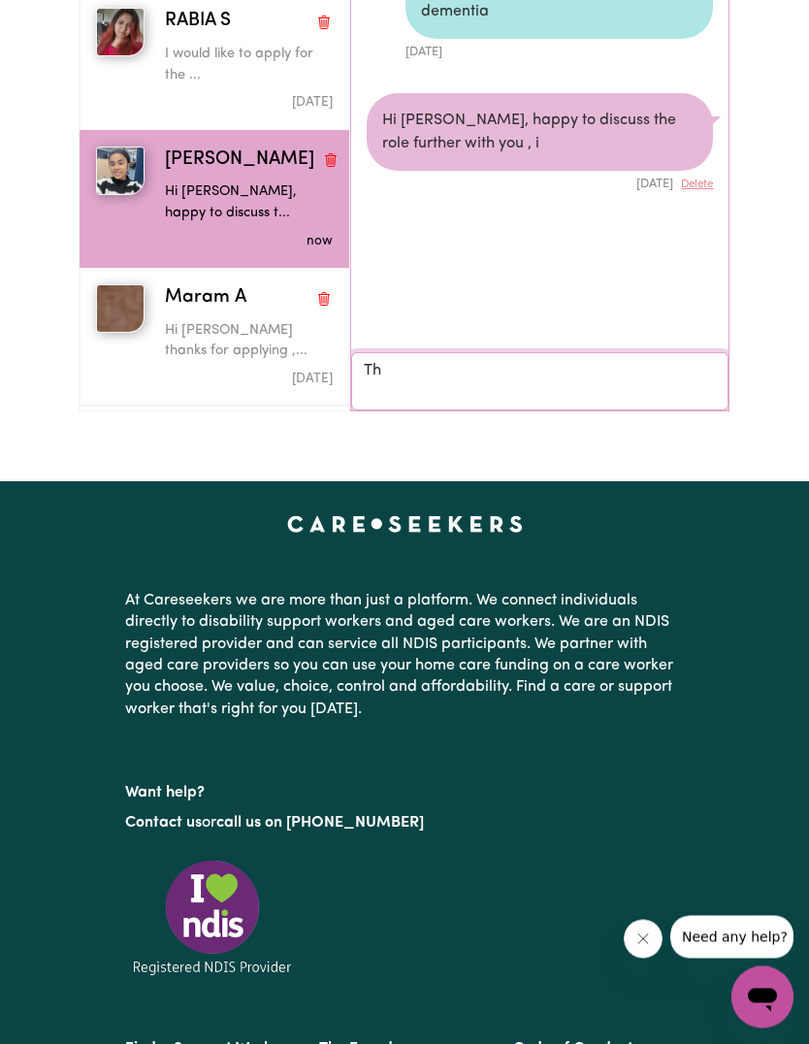
type textarea "T"
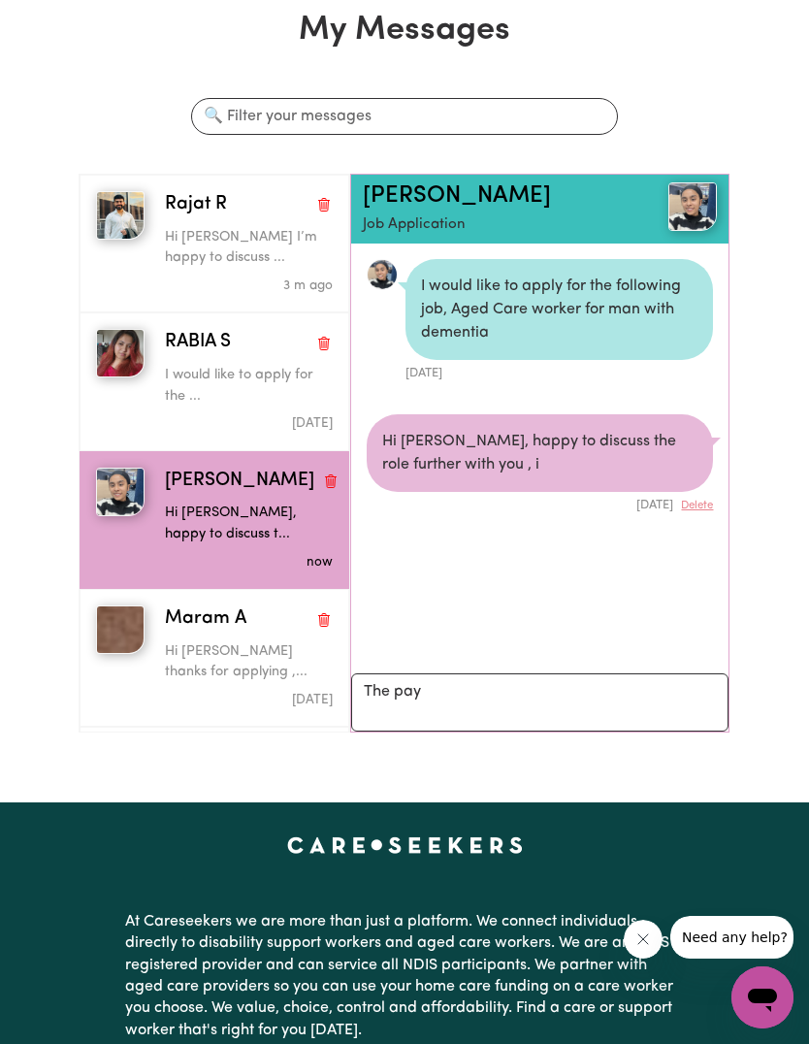
click at [159, 225] on div "Rajat R Hi [PERSON_NAME] I’m happy to discuss ... 3 m ago" at bounding box center [243, 243] width 177 height 105
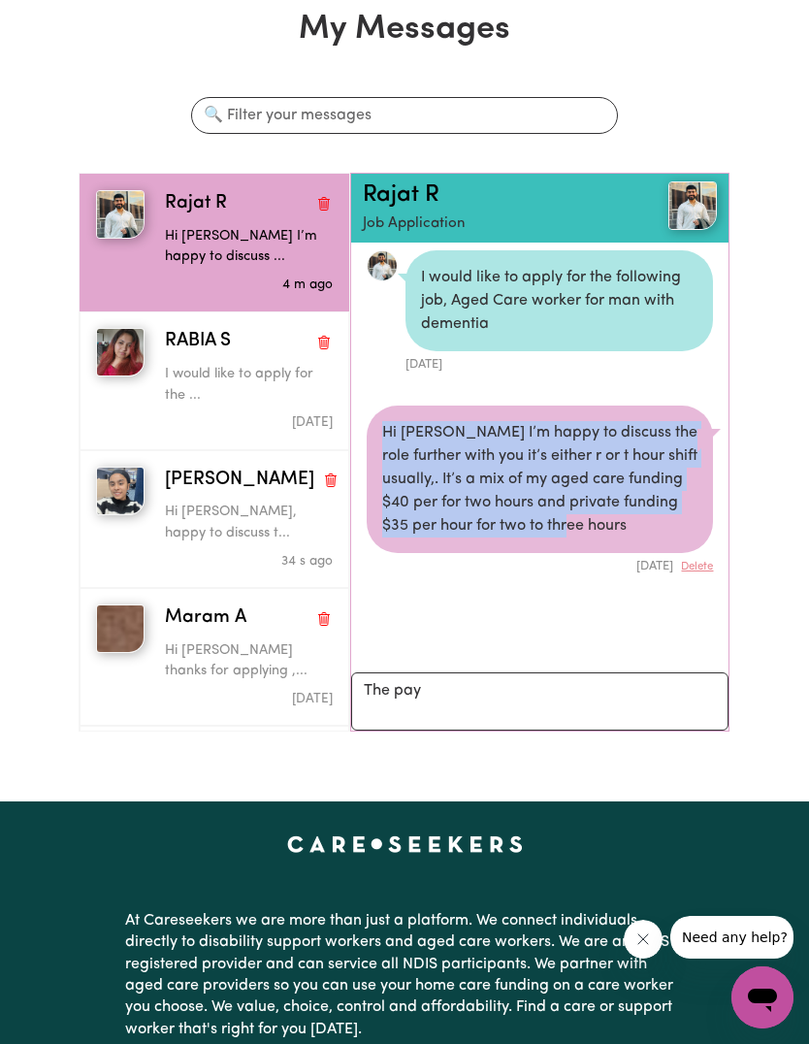
click at [126, 496] on div "button" at bounding box center [125, 518] width 59 height 105
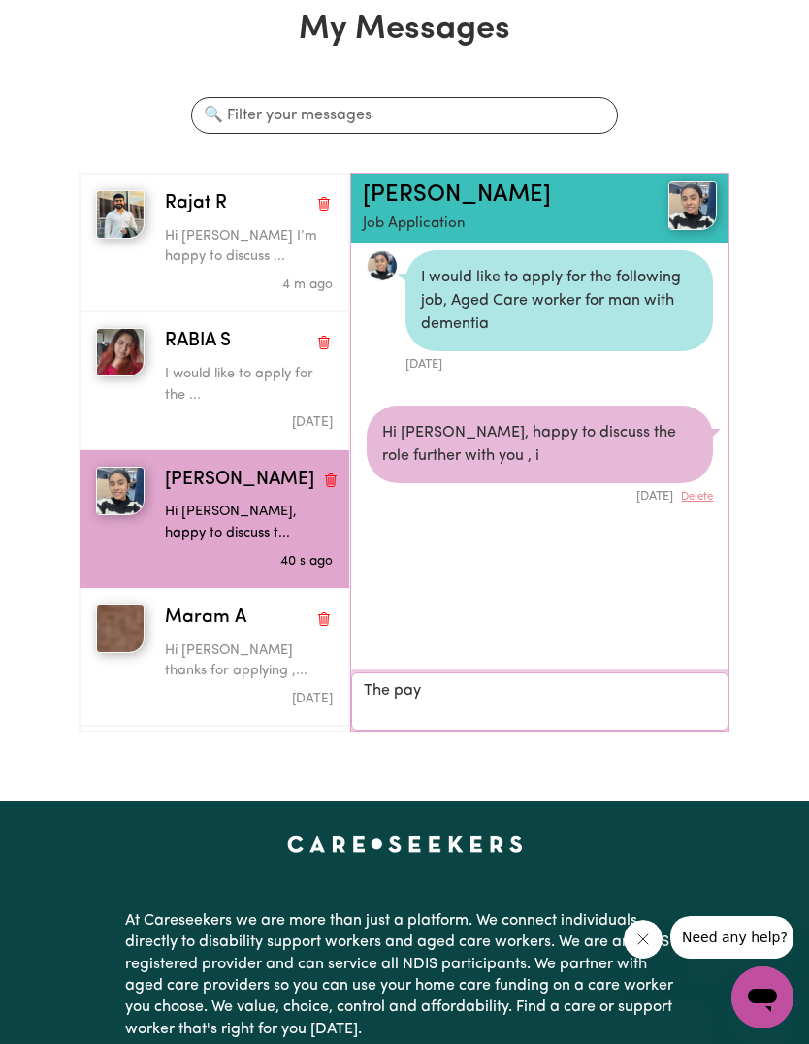
click at [575, 681] on textarea "The pay" at bounding box center [539, 701] width 377 height 58
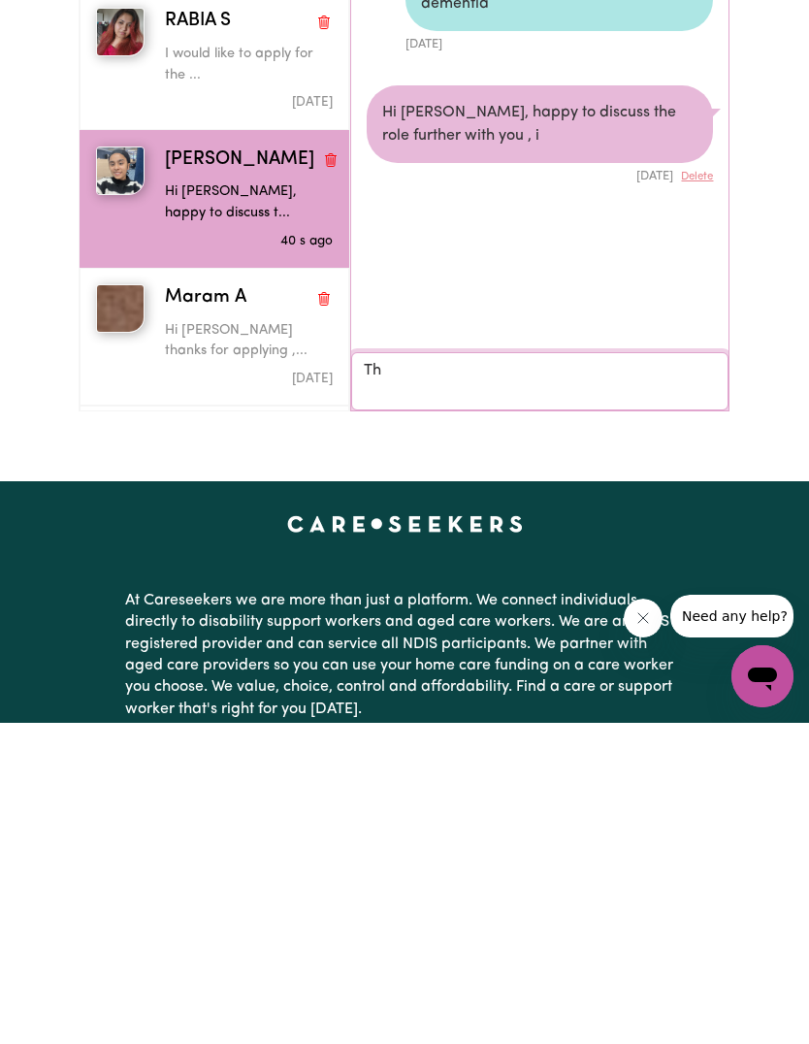
type textarea "T"
click at [454, 673] on textarea "Your reply" at bounding box center [539, 702] width 377 height 58
paste textarea "Hi [PERSON_NAME] I’m happy to discuss the role further with you it’s either r o…"
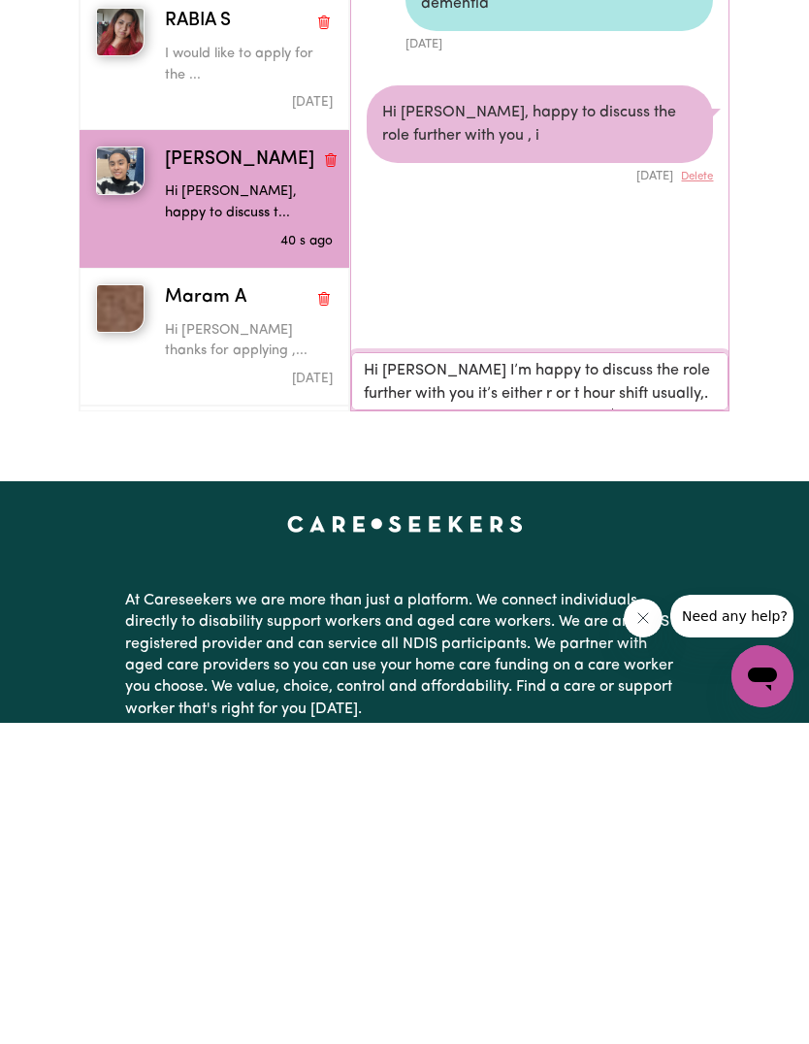
scroll to position [0, 0]
click at [416, 673] on textarea "Hi [PERSON_NAME] I’m happy to discuss the role further with you it’s either r o…" at bounding box center [539, 702] width 377 height 58
click at [704, 673] on textarea "Hi [PERSON_NAME] I’m happy to discuss the role further with you it’s either r o…" at bounding box center [539, 702] width 377 height 58
click at [393, 673] on textarea "Hi [PERSON_NAME] I’m happy to discuss the role further with you it’s either r o…" at bounding box center [539, 702] width 377 height 58
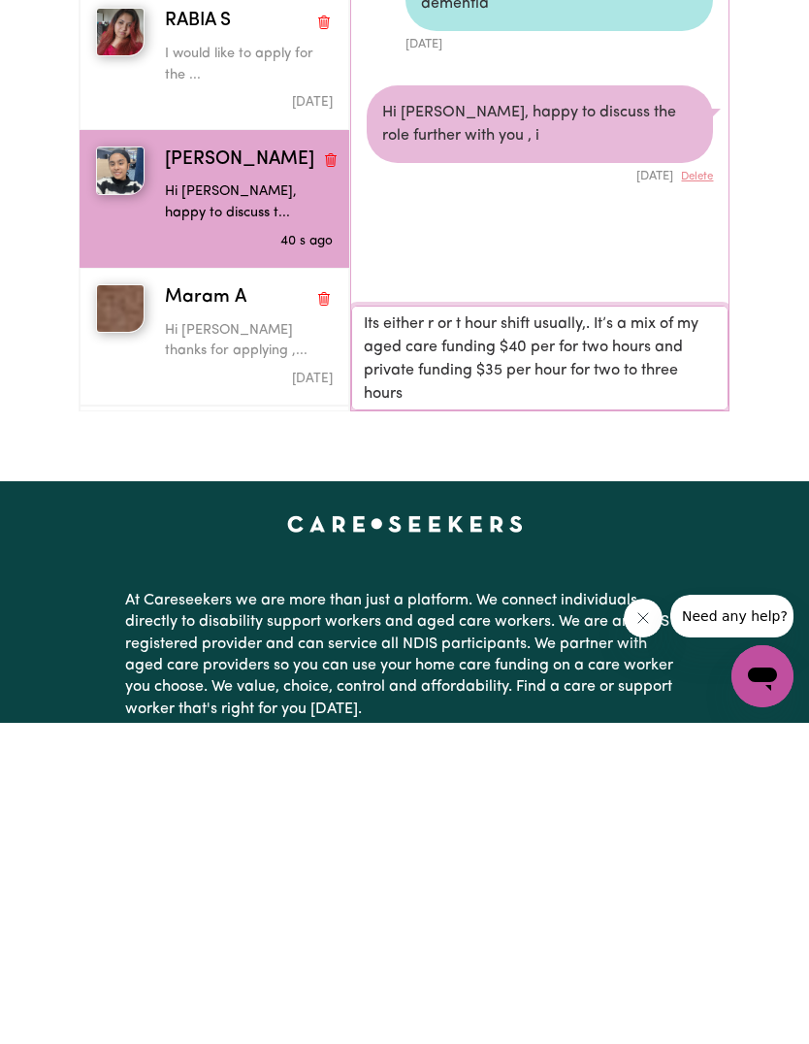
click at [438, 627] on textarea "Its either r or t hour shift usually,. It’s a mix of my aged care funding $40 p…" at bounding box center [539, 679] width 377 height 105
click at [474, 627] on textarea "Its either r or t hour shift usually,. It’s a mix of my aged care funding $40 p…" at bounding box center [539, 679] width 377 height 105
click at [516, 627] on textarea "Its either r or t hour shift usually,. It’s a mix of my aged care funding $40 p…" at bounding box center [539, 679] width 377 height 105
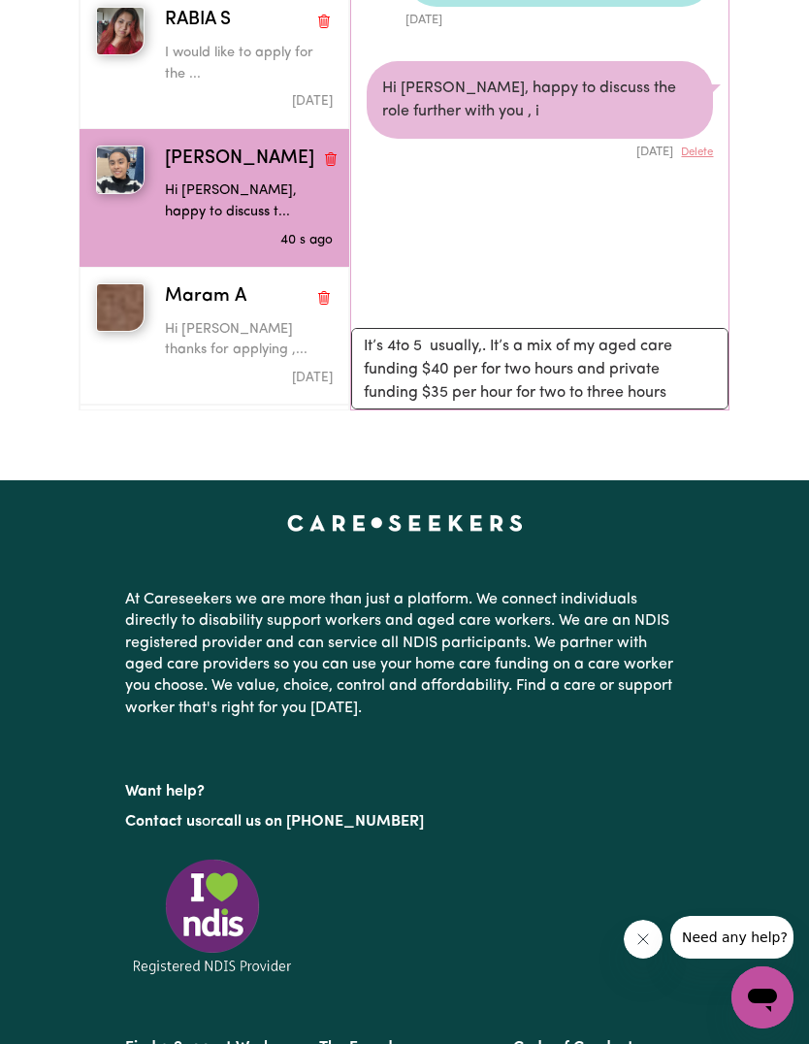
scroll to position [462, 0]
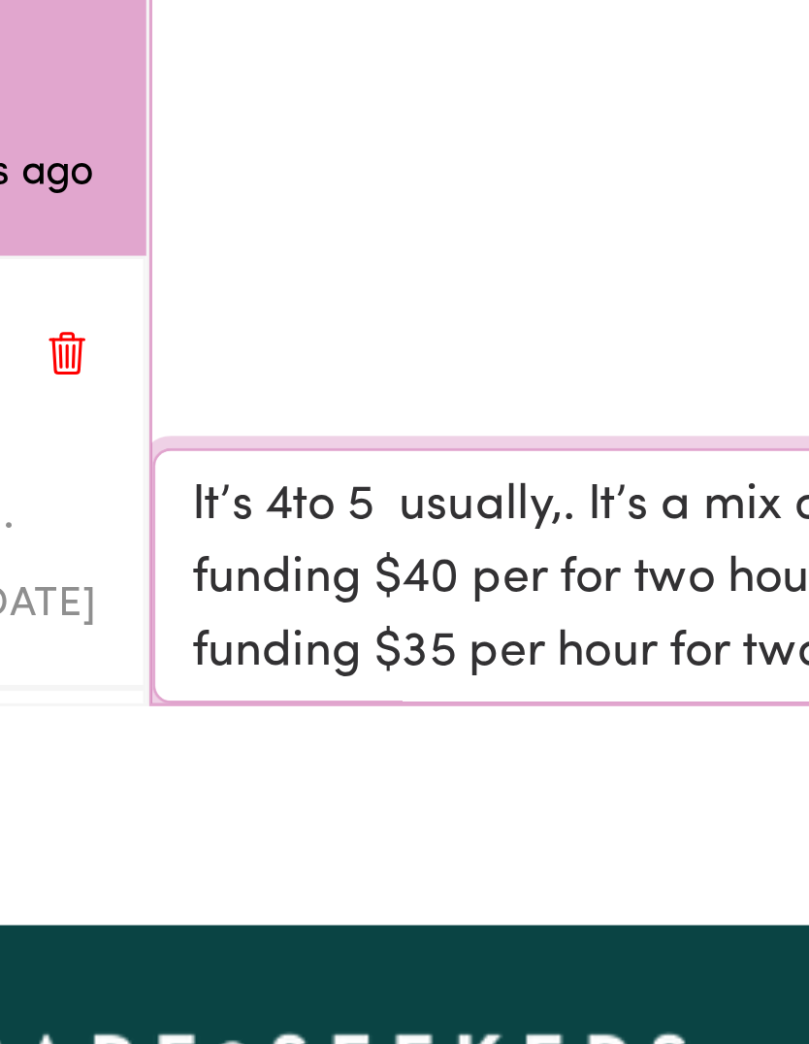
click at [351, 329] on textarea "It’s 4to 5 usually,. It’s a mix of my aged care funding $40 per for two hours a…" at bounding box center [539, 369] width 377 height 81
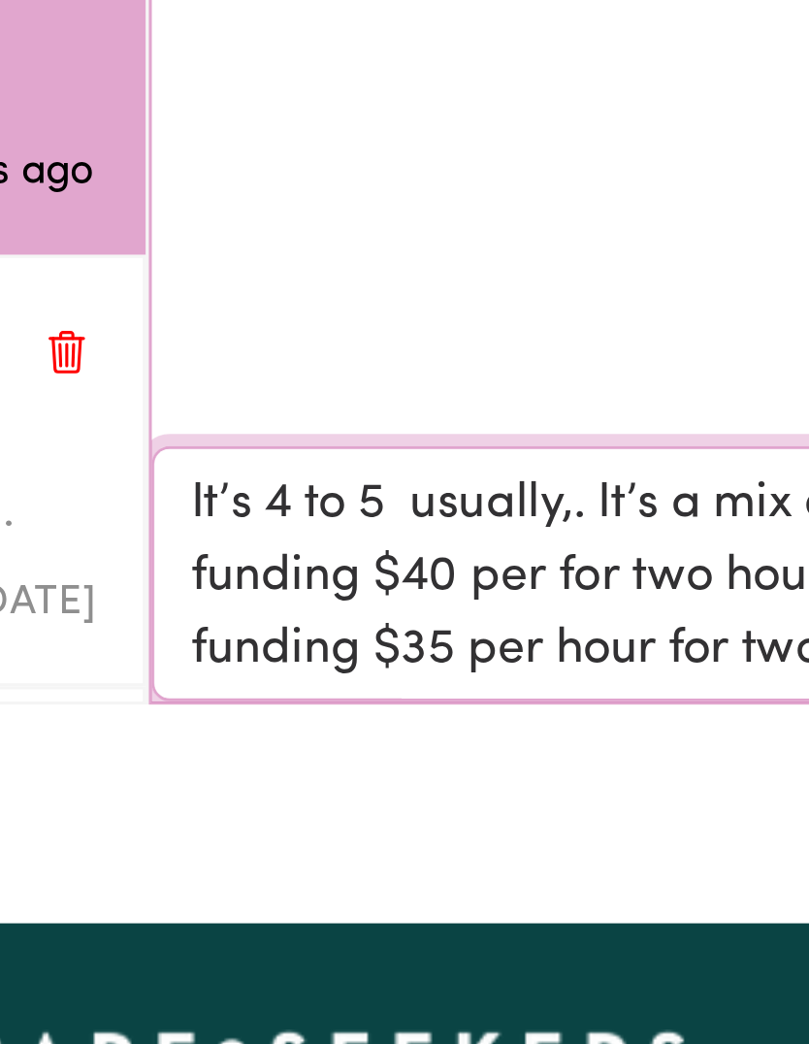
scroll to position [10, 0]
click at [351, 329] on textarea "It’s 4 to 5 usually,. It’s a mix of my aged care funding $40 per for two hours …" at bounding box center [539, 369] width 377 height 81
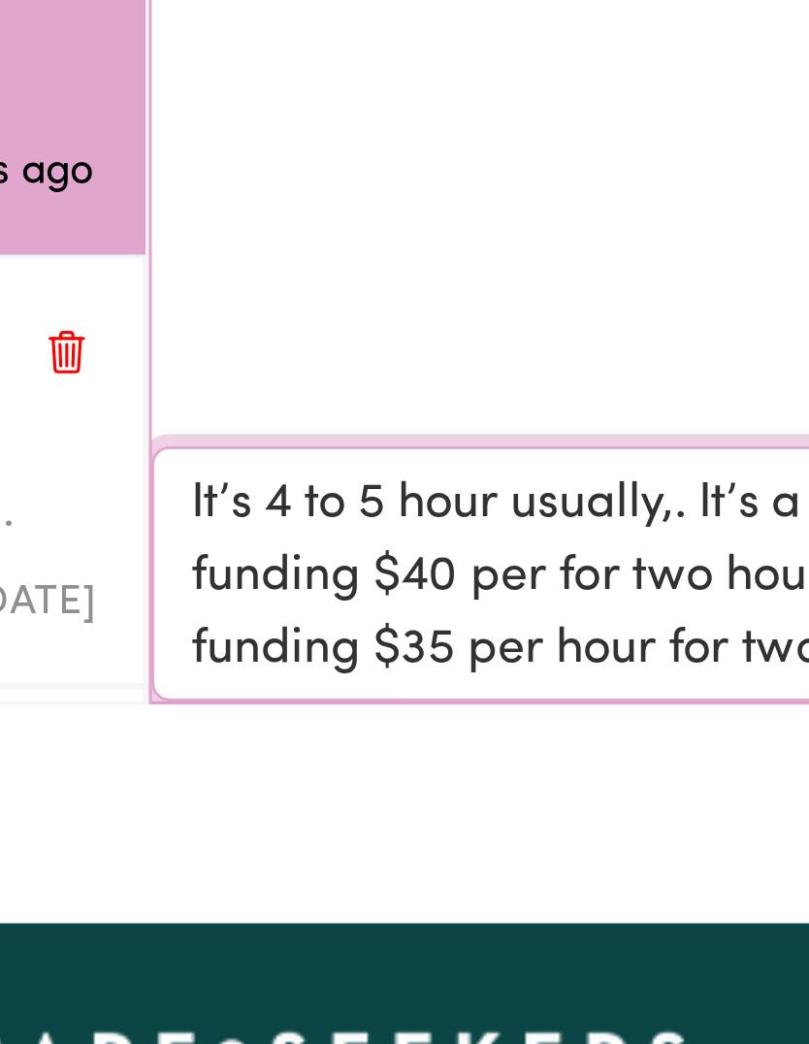
click at [351, 329] on textarea "It’s 4 to 5 hour usually,. It’s a mix of my aged care funding $40 per for two h…" at bounding box center [539, 369] width 377 height 81
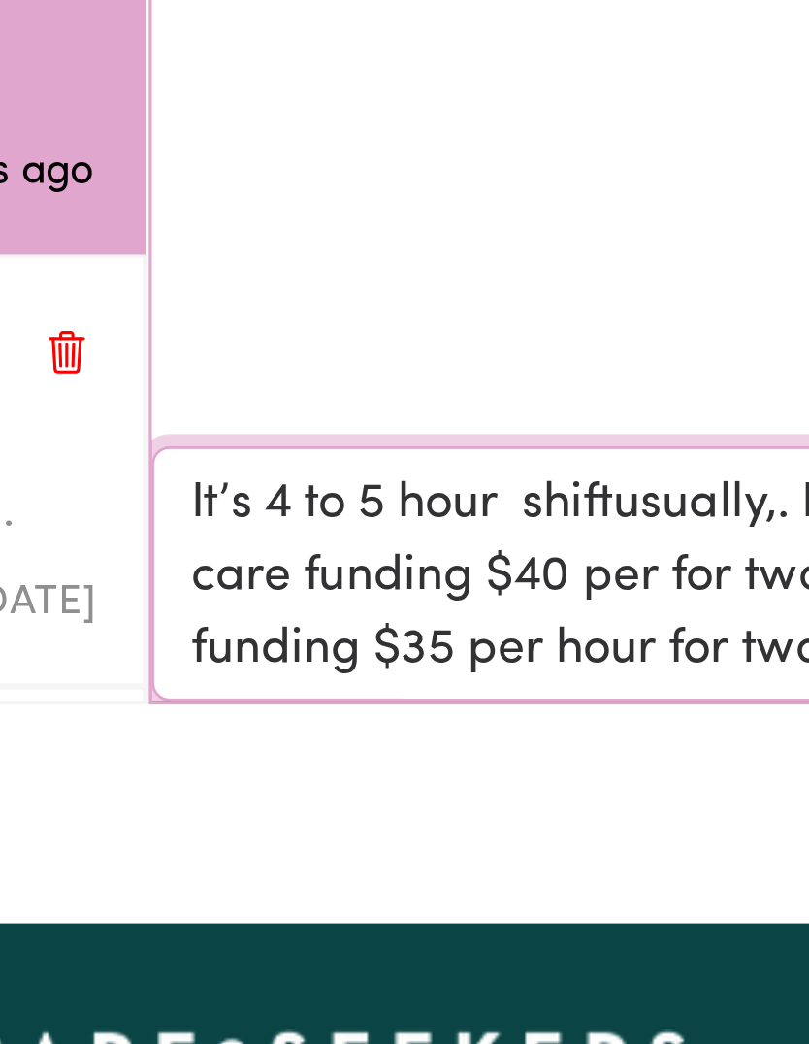
click at [351, 329] on textarea "It’s 4 to 5 hour shiftusually,. It’s a mix of my aged care funding $40 per for …" at bounding box center [539, 369] width 377 height 81
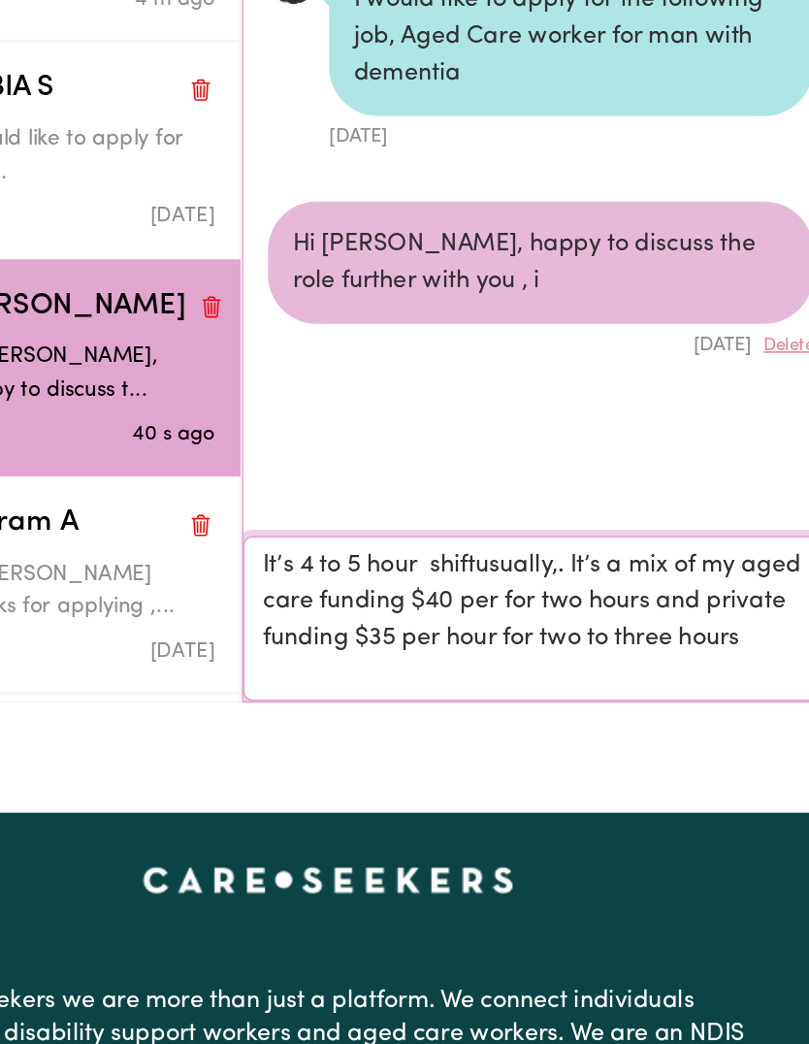
scroll to position [427, 0]
click at [352, 340] on textarea "It’s 4 to 5 hour shiftusually,. It’s a mix of my aged care funding $40 per for …" at bounding box center [539, 392] width 377 height 105
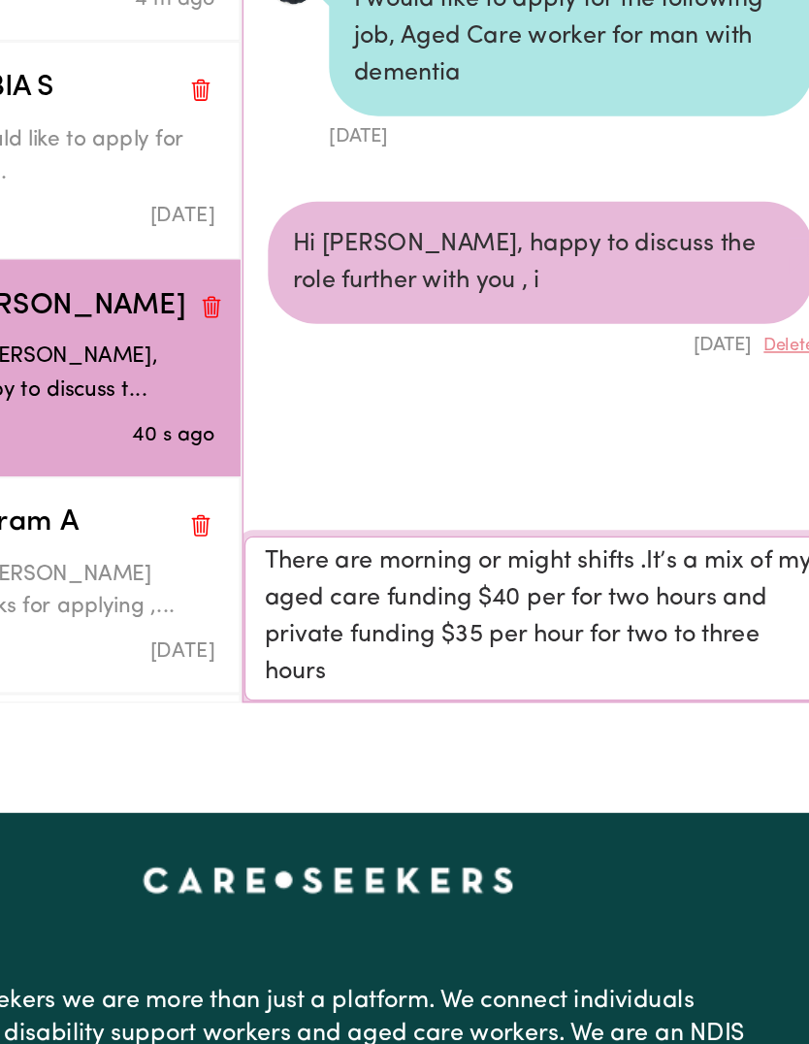
scroll to position [2, 0]
click at [469, 402] on textarea "There are morning or might shifts .It’s a mix of my aged care funding $40 per f…" at bounding box center [539, 392] width 377 height 105
click at [351, 340] on textarea "There are morning or might shifts .It’s a mix of my aged care funding $40 per f…" at bounding box center [539, 392] width 377 height 105
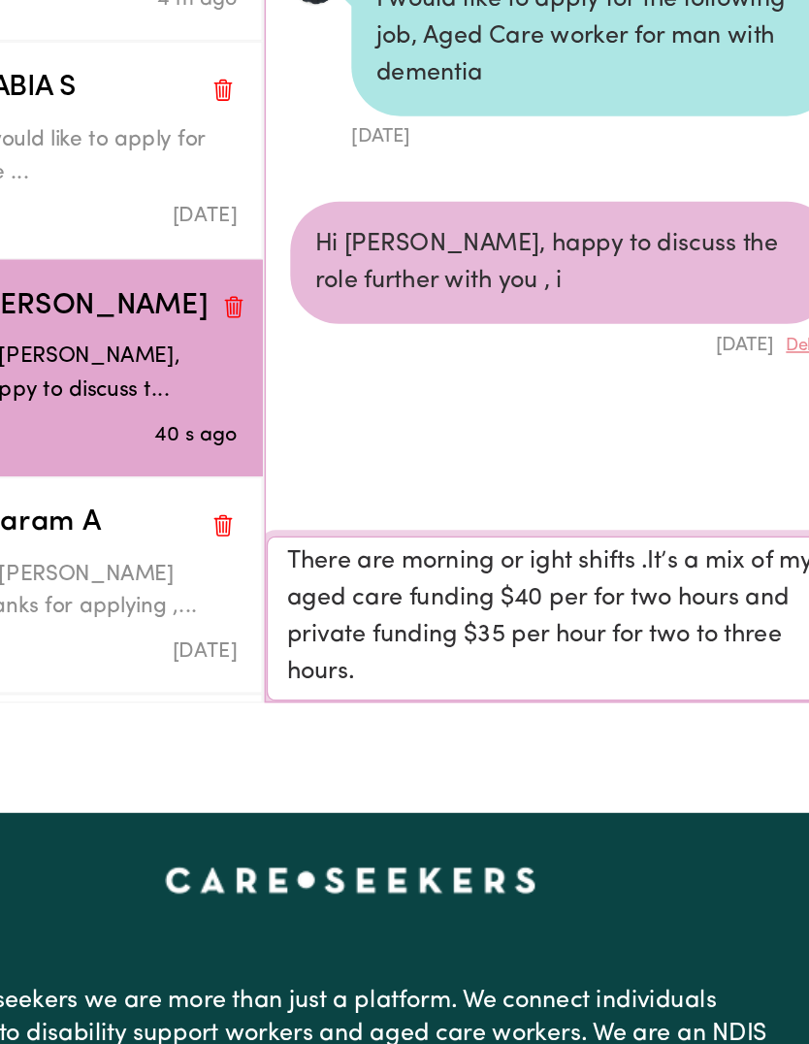
type textarea "There are morning or night shifts .It’s a mix of my aged care funding $40 per f…"
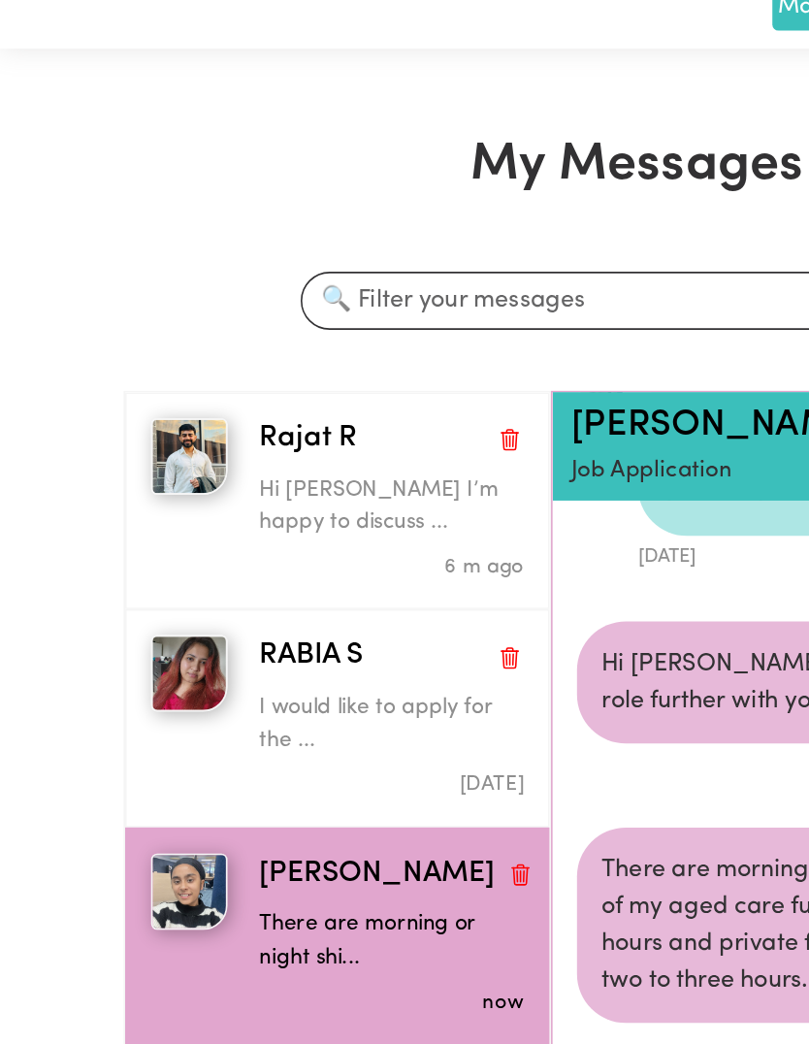
scroll to position [66, 0]
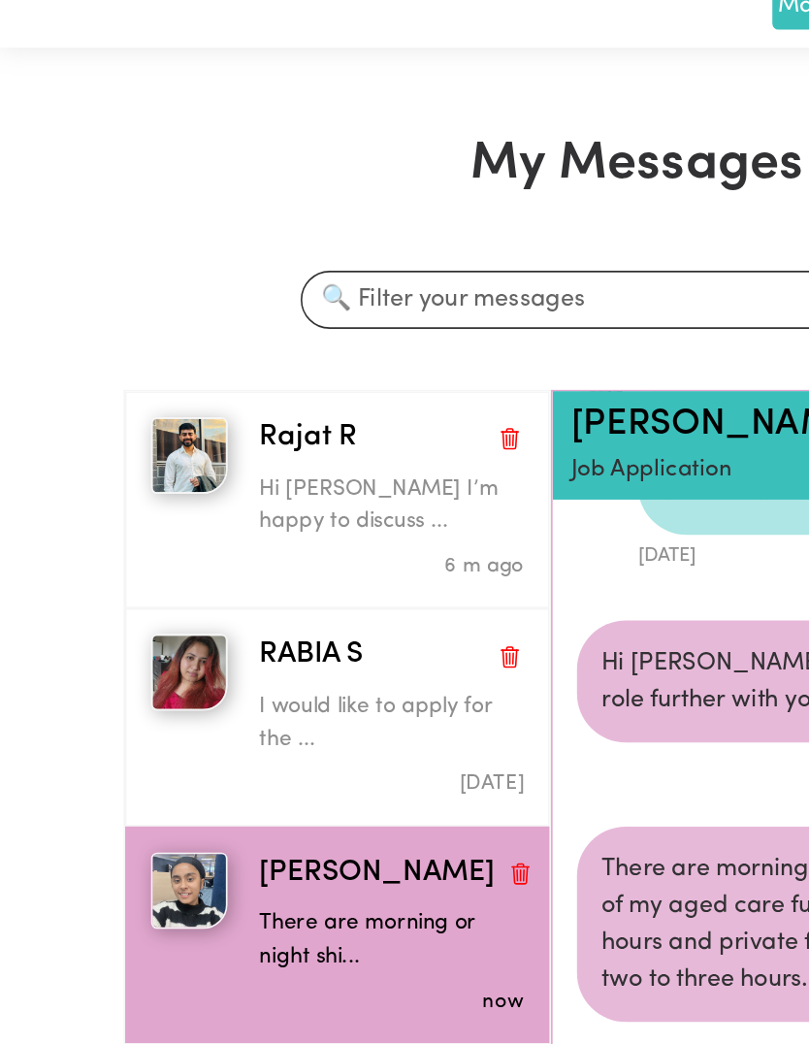
click at [85, 409] on div "RABIA S I would like to apply for the ... [DATE]" at bounding box center [215, 456] width 270 height 138
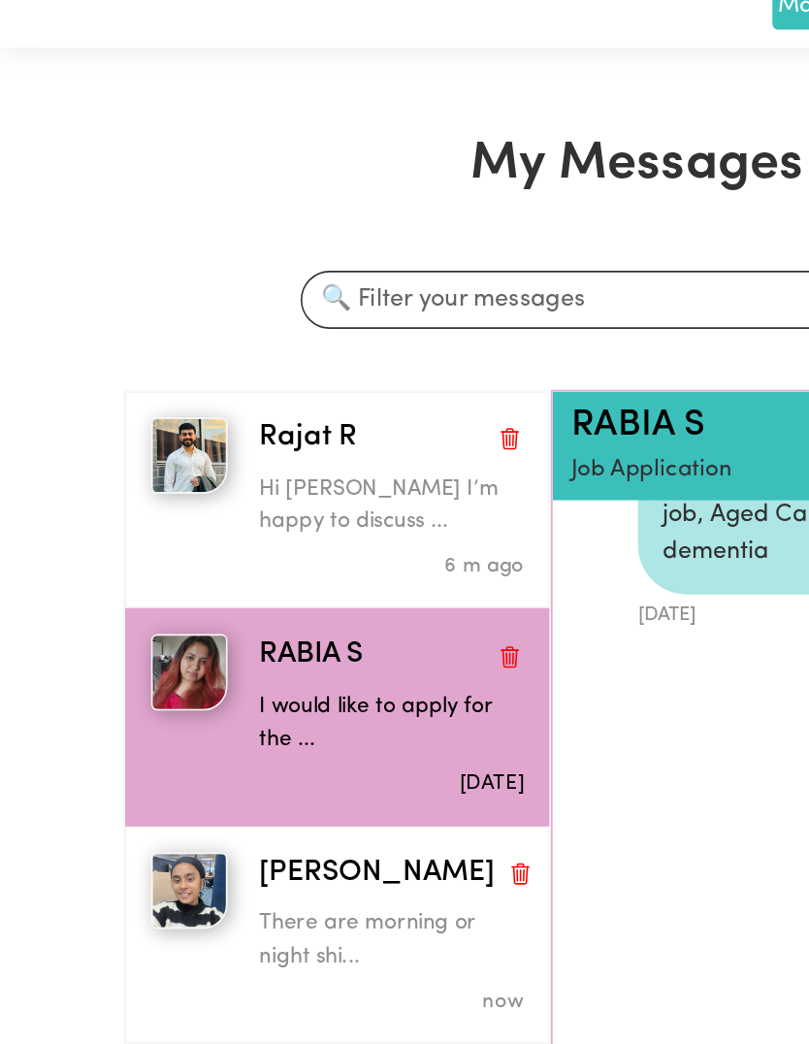
scroll to position [54, 0]
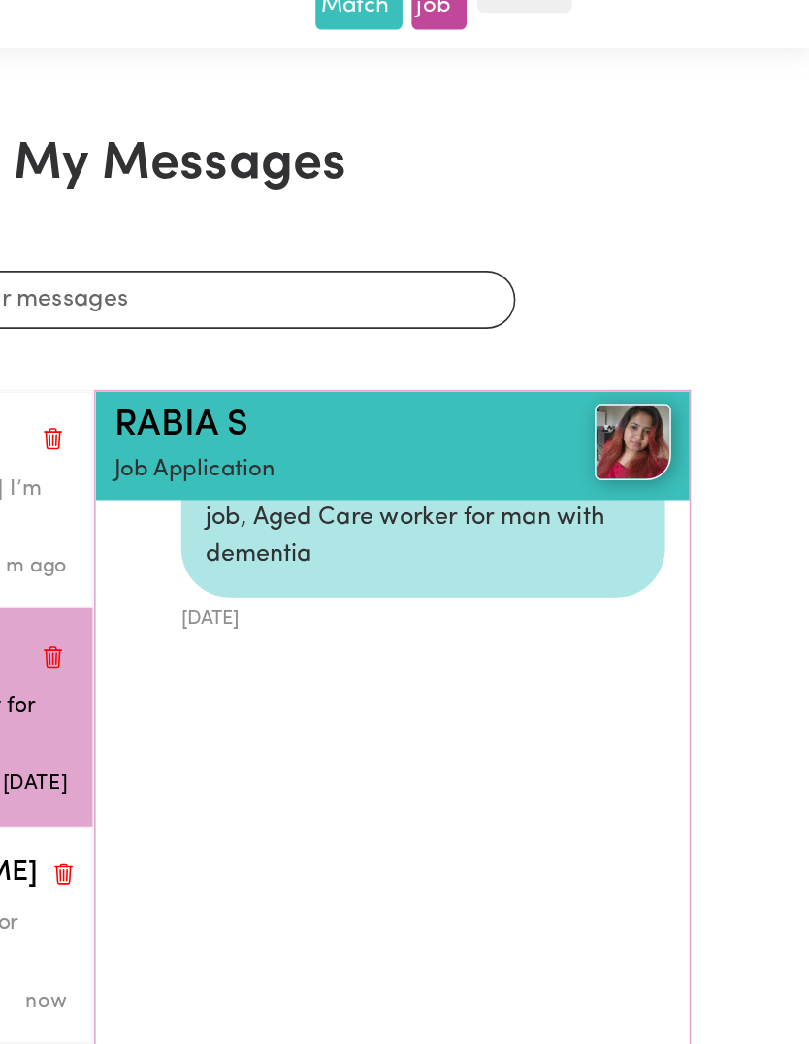
click at [363, 259] on link "RABIA S" at bounding box center [405, 270] width 85 height 23
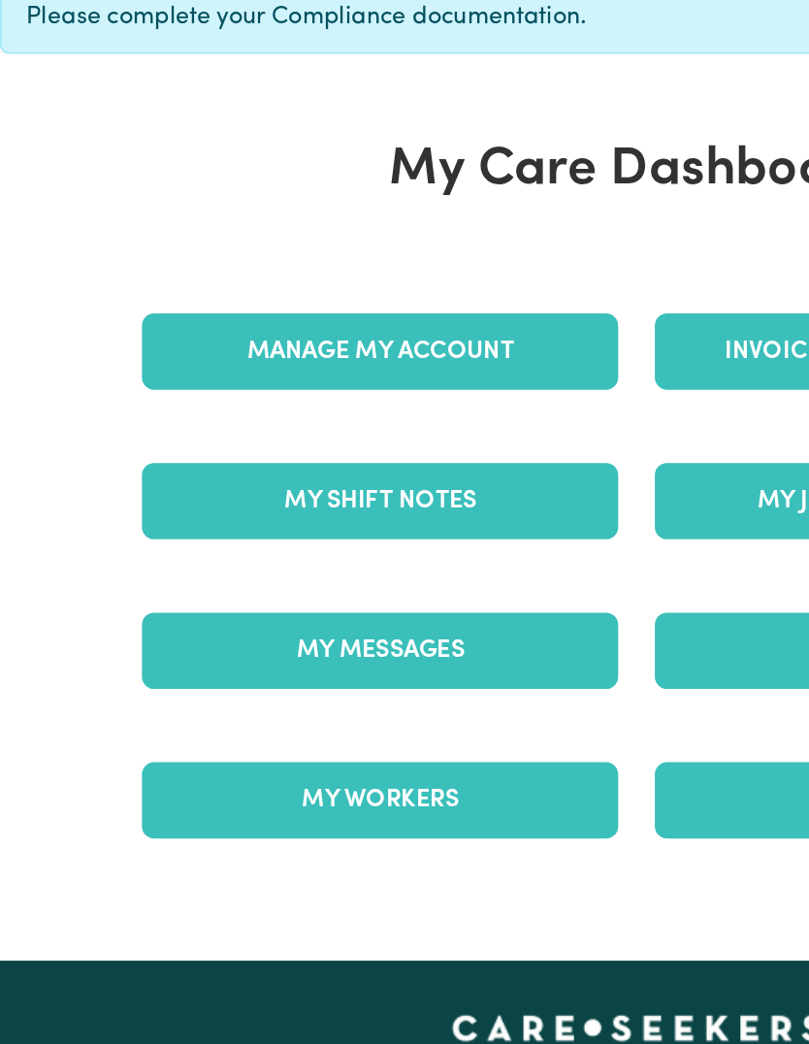
scroll to position [111, 0]
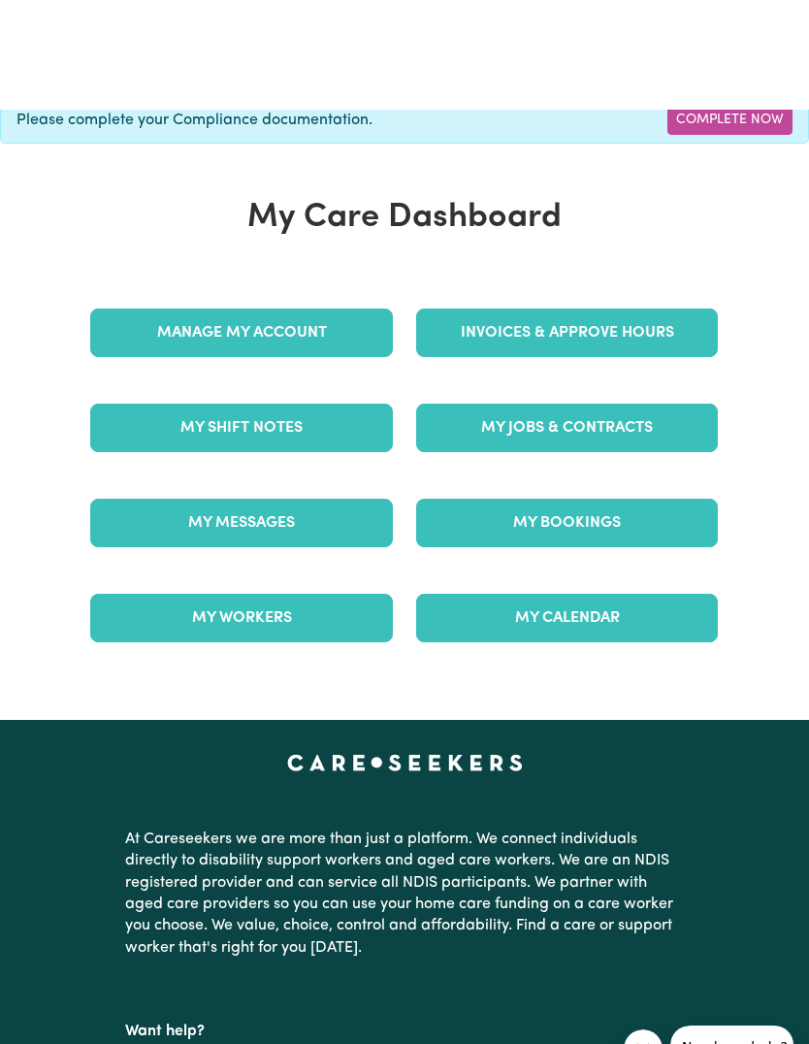
click at [136, 437] on link "My Messages" at bounding box center [241, 413] width 303 height 48
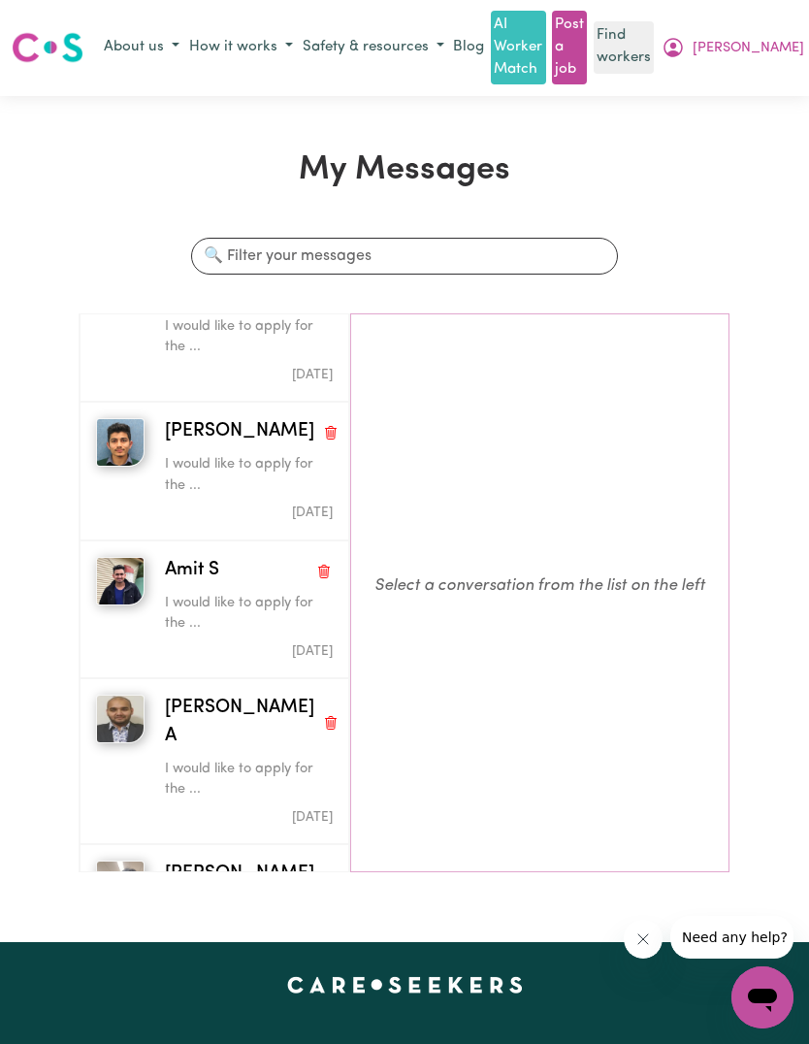
scroll to position [909, 0]
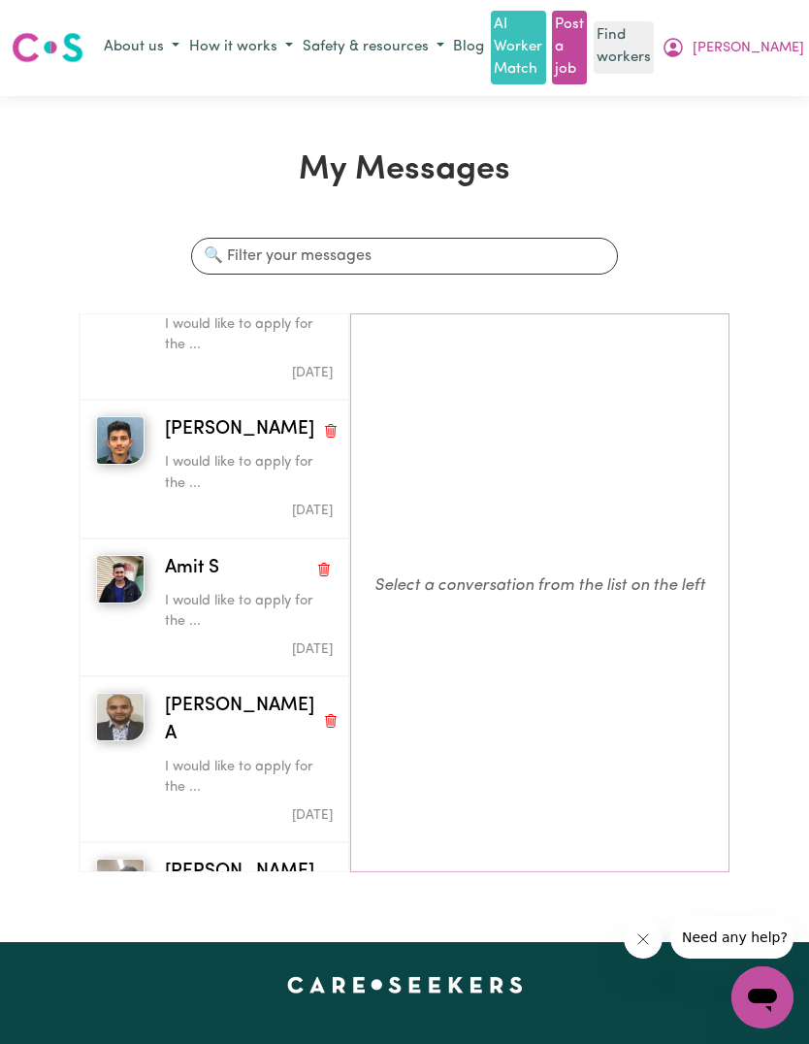
click at [101, 416] on img "button" at bounding box center [120, 440] width 48 height 48
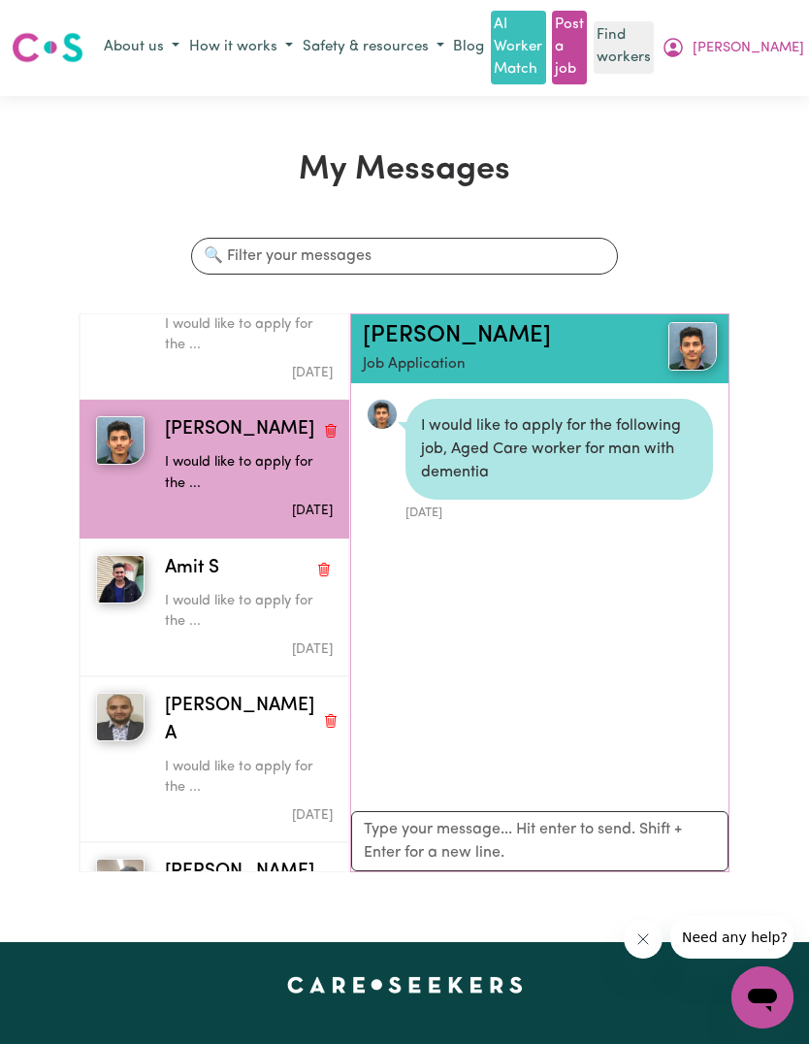
scroll to position [10, 0]
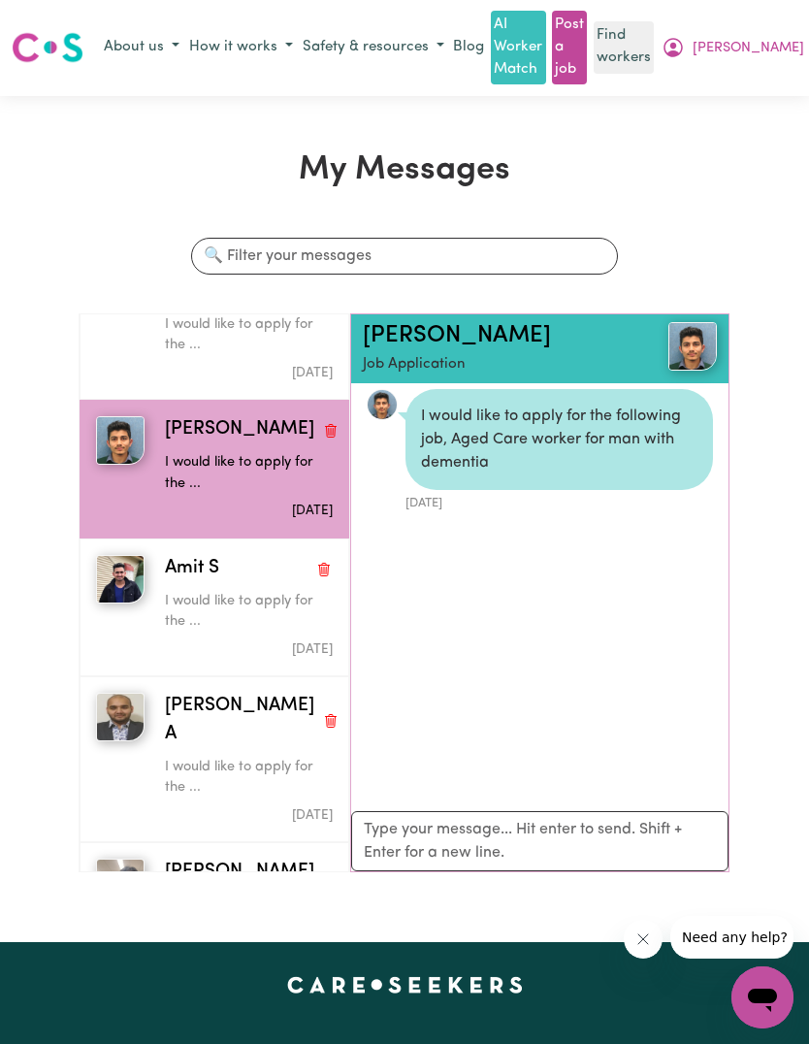
click at [381, 324] on link "[PERSON_NAME]" at bounding box center [457, 335] width 188 height 23
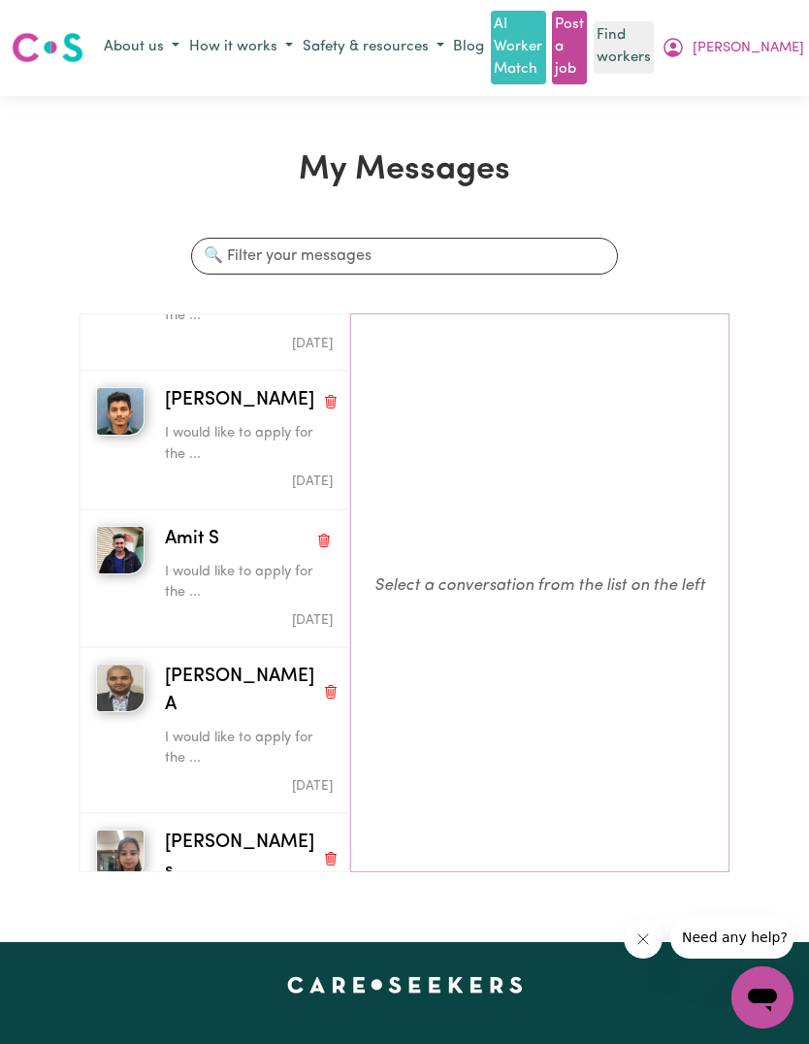
scroll to position [937, 0]
click at [126, 830] on img "button" at bounding box center [120, 854] width 48 height 48
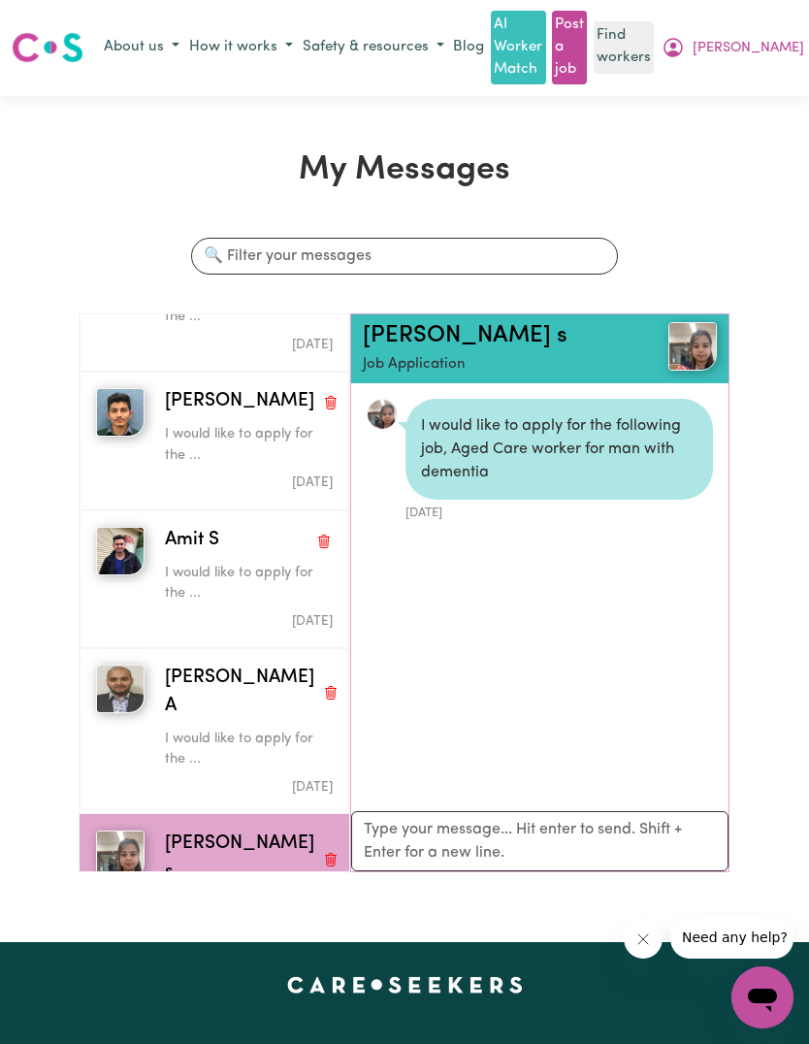
scroll to position [10, 0]
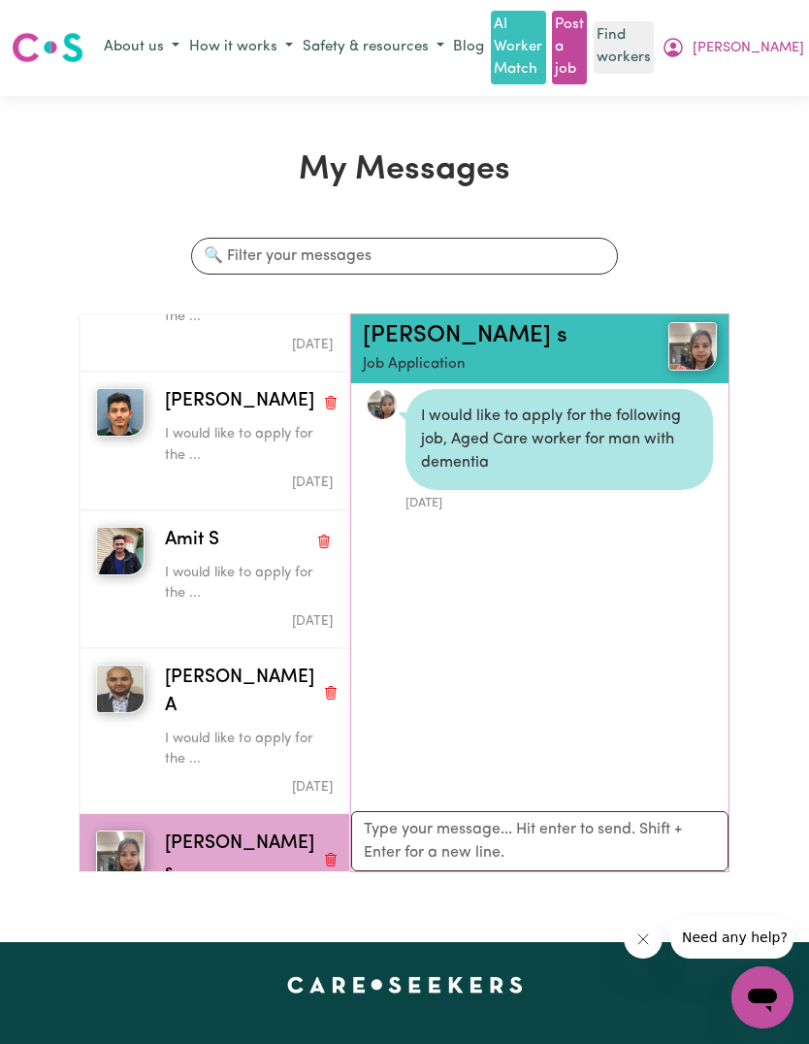
click at [399, 324] on link "[PERSON_NAME] s" at bounding box center [465, 335] width 205 height 23
